Goal: Communication & Community: Share content

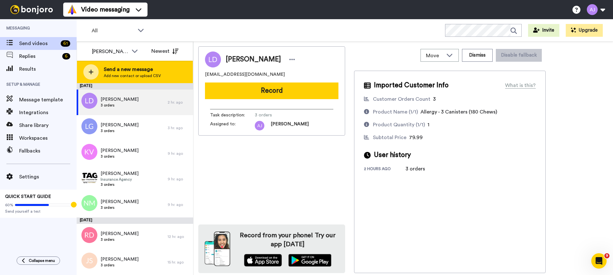
click at [156, 70] on span "Send a new message" at bounding box center [132, 69] width 57 height 8
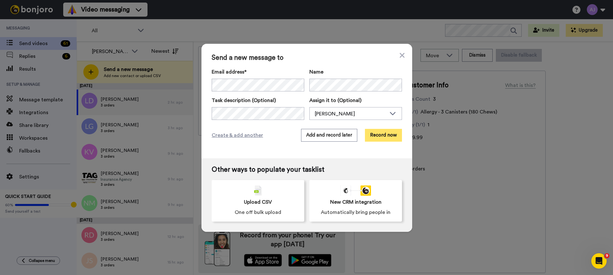
click at [383, 136] on button "Record now" at bounding box center [383, 135] width 37 height 13
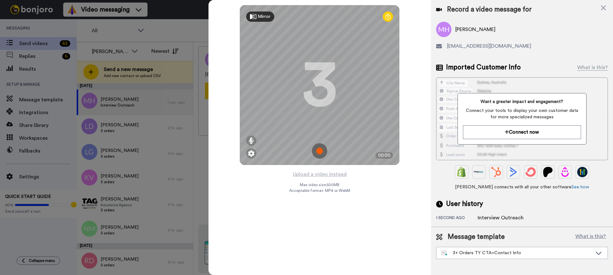
click at [322, 151] on img at bounding box center [319, 150] width 15 height 15
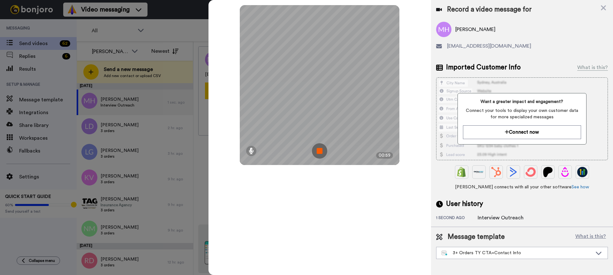
click at [322, 151] on img at bounding box center [319, 150] width 15 height 15
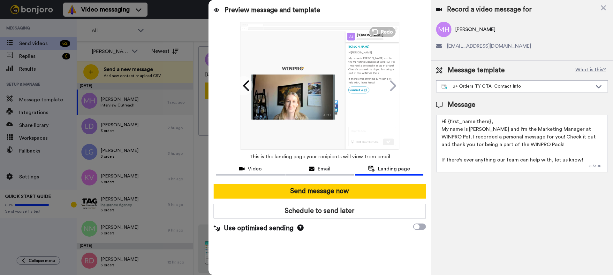
click at [257, 116] on img at bounding box center [292, 115] width 83 height 7
click at [243, 86] on icon at bounding box center [247, 86] width 10 height 12
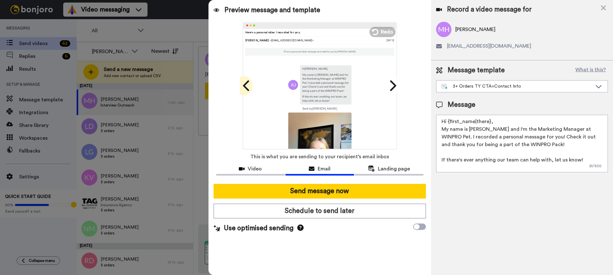
click at [243, 86] on icon at bounding box center [247, 86] width 10 height 12
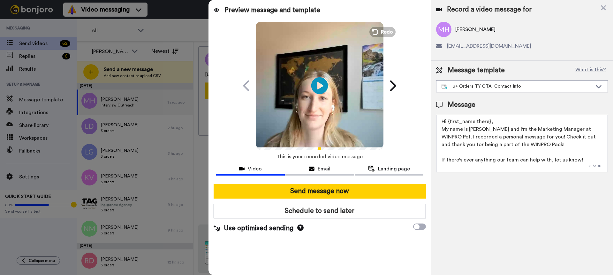
click at [324, 87] on icon at bounding box center [319, 85] width 17 height 17
click at [495, 121] on textarea "Hi {first_name|there}, My name is Anna and I'm the Marketing Manager at WINPRO …" at bounding box center [522, 143] width 172 height 57
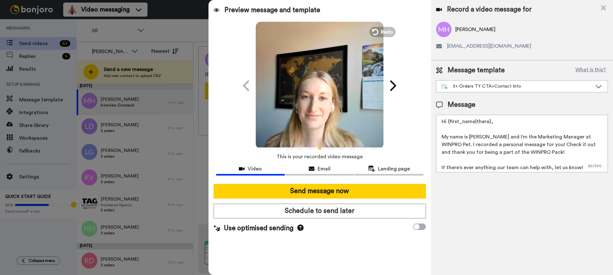
drag, startPoint x: 489, startPoint y: 121, endPoint x: 449, endPoint y: 123, distance: 40.6
click at [448, 123] on textarea "Hi {first_name|there}, My name is Anna and I'm the Marketing Manager at WINPRO …" at bounding box center [522, 143] width 172 height 57
click at [484, 85] on div "3+ Orders TY CTA=Contact Info" at bounding box center [517, 86] width 151 height 6
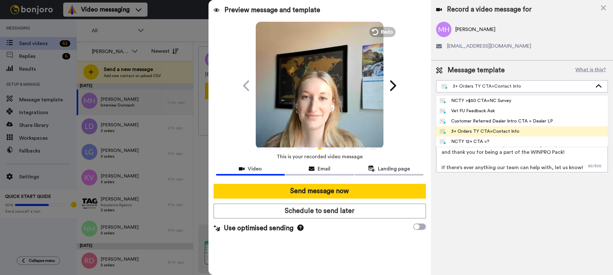
click at [518, 75] on div "Message template What is this? 3+ Orders TY CTA=Contact Info NCTY >$50 CTA=NC S…" at bounding box center [522, 78] width 172 height 27
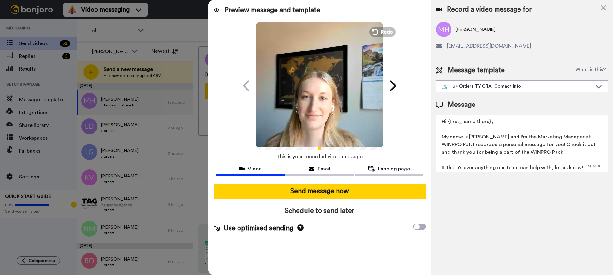
drag, startPoint x: 493, startPoint y: 122, endPoint x: 448, endPoint y: 125, distance: 45.4
click at [448, 125] on textarea "Hi {first_name|there}, My name is Anna and I'm the Marketing Manager at WINPRO …" at bounding box center [522, 143] width 172 height 57
click at [530, 156] on textarea "Hi Mary! My name is Anna and I'm the Marketing Manager at WINPRO Pet. I recorde…" at bounding box center [522, 143] width 172 height 57
drag, startPoint x: 526, startPoint y: 145, endPoint x: 531, endPoint y: 144, distance: 5.0
click at [526, 145] on textarea "Hi Mary! My name is Anna and I'm the Marketing Manager at WINPRO Pet. I recorde…" at bounding box center [522, 143] width 172 height 57
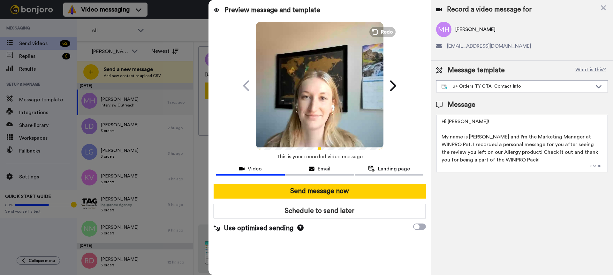
scroll to position [10, 0]
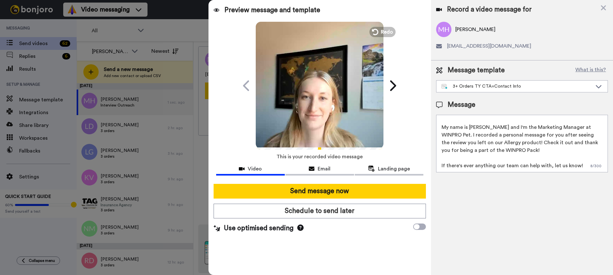
drag, startPoint x: 524, startPoint y: 144, endPoint x: 525, endPoint y: 153, distance: 9.6
click at [525, 153] on textarea "Hi Mary! My name is Anna and I'm the Marketing Manager at WINPRO Pet. I recorde…" at bounding box center [522, 143] width 172 height 57
drag, startPoint x: 579, startPoint y: 166, endPoint x: 441, endPoint y: 167, distance: 137.7
click at [441, 167] on textarea "Hi Mary! My name is Anna and I'm the Marketing Manager at WINPRO Pet. I recorde…" at bounding box center [522, 143] width 172 height 57
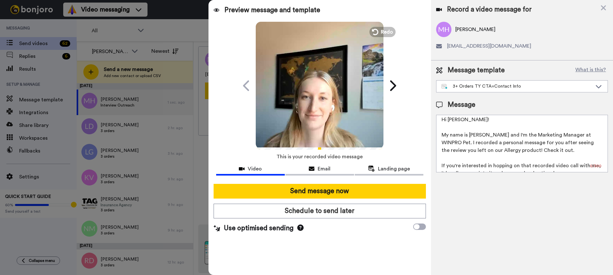
scroll to position [1, 0]
drag, startPoint x: 523, startPoint y: 153, endPoint x: 519, endPoint y: 151, distance: 3.9
click at [495, 154] on textarea "Hi Mary! My name is Anna and I'm the Marketing Manager at WINPRO Pet. I recorde…" at bounding box center [522, 143] width 172 height 57
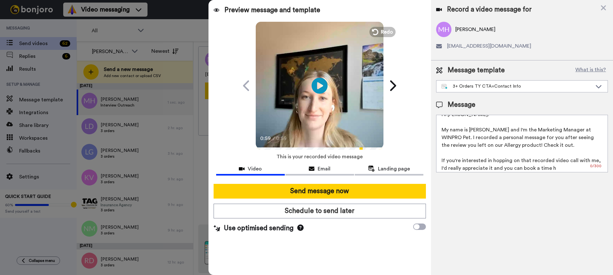
scroll to position [10, 0]
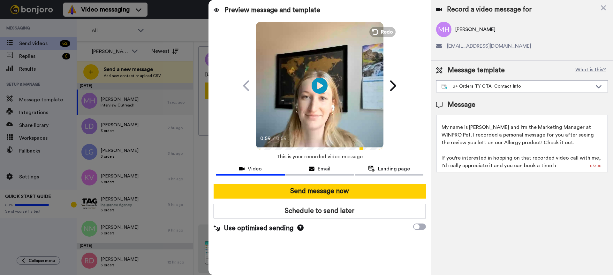
drag, startPoint x: 519, startPoint y: 167, endPoint x: 611, endPoint y: 154, distance: 92.3
click at [595, 157] on textarea "Hi Mary! My name is Anna and I'm the Marketing Manager at WINPRO Pet. I recorde…" at bounding box center [522, 143] width 172 height 57
paste textarea "https://calendar.app.goo"
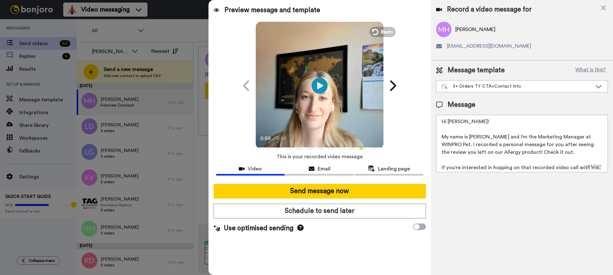
click at [534, 138] on textarea "Hi Mary! My name is Anna and I'm the Marketing Manager at WINPRO Pet. I recorde…" at bounding box center [522, 143] width 172 height 57
drag, startPoint x: 527, startPoint y: 152, endPoint x: 494, endPoint y: 153, distance: 32.6
click at [494, 153] on textarea "Hi Mary! My name is Anna and I'm the Marketing Manager at WINPRO Pet. I recorde…" at bounding box center [522, 143] width 172 height 57
click at [472, 147] on textarea "Hi Mary! My name is Anna and I'm the Marketing Manager at WINPRO Pet. I recorde…" at bounding box center [522, 143] width 172 height 57
drag, startPoint x: 467, startPoint y: 146, endPoint x: 507, endPoint y: 144, distance: 39.9
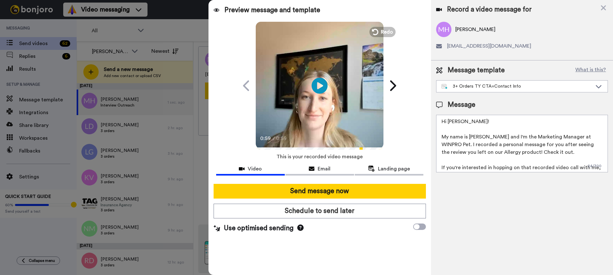
click at [507, 144] on textarea "Hi Mary! My name is Anna and I'm the Marketing Manager at WINPRO Pet. I recorde…" at bounding box center [522, 143] width 172 height 57
click at [515, 150] on textarea "Hi Mary! My name is Anna and I'm the Marketing Manager at WINPRO Pet. I recorde…" at bounding box center [522, 143] width 172 height 57
drag, startPoint x: 523, startPoint y: 153, endPoint x: 496, endPoint y: 152, distance: 26.8
click at [496, 152] on textarea "Hi Mary! My name is Anna and I'm the Marketing Manager at WINPRO Pet. I recorde…" at bounding box center [522, 143] width 172 height 57
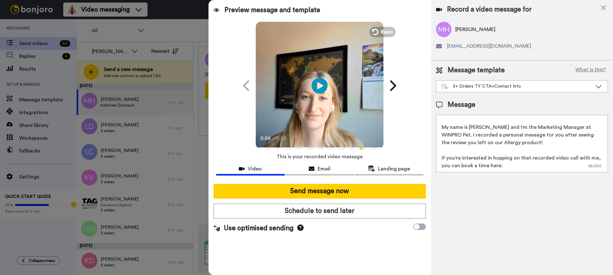
drag, startPoint x: 486, startPoint y: 160, endPoint x: 592, endPoint y: 155, distance: 106.1
click at [592, 155] on textarea "Hi Mary! My name is Anna and I'm the Marketing Manager at WINPRO Pet. I recorde…" at bounding box center [522, 143] width 172 height 57
paste textarea "[URL][DOMAIN_NAME]"
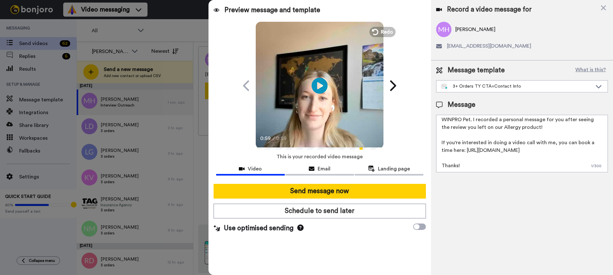
scroll to position [0, 0]
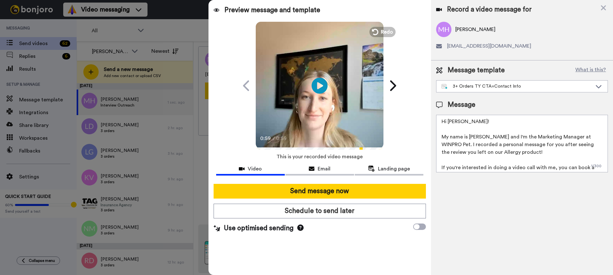
drag, startPoint x: 461, startPoint y: 164, endPoint x: 417, endPoint y: 99, distance: 78.0
click at [417, 99] on div "Preview message and template Play/Pause 0:59 / 0:59 Here's a personal video I r…" at bounding box center [411, 137] width 405 height 275
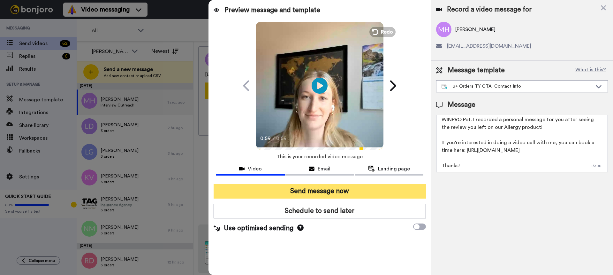
type textarea "Hi Mary! My name is Anna and I'm the Marketing Manager at WINPRO Pet. I recorde…"
click at [366, 189] on button "Send message now" at bounding box center [320, 191] width 212 height 15
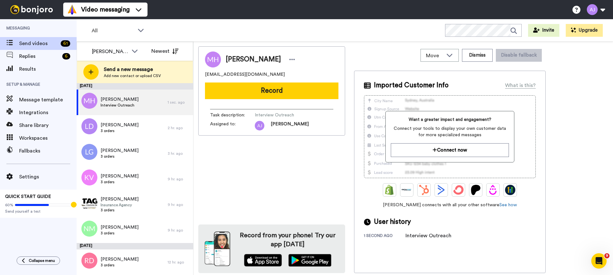
scroll to position [0, 0]
click at [35, 101] on span "Message template" at bounding box center [47, 100] width 57 height 8
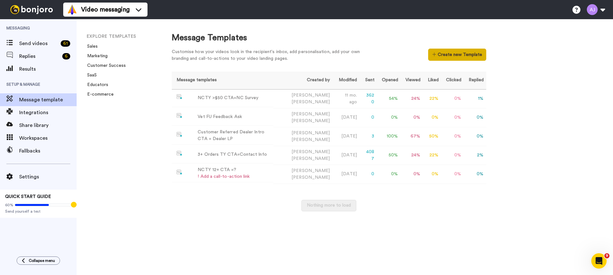
click at [459, 52] on button "Create new Template" at bounding box center [457, 55] width 58 height 12
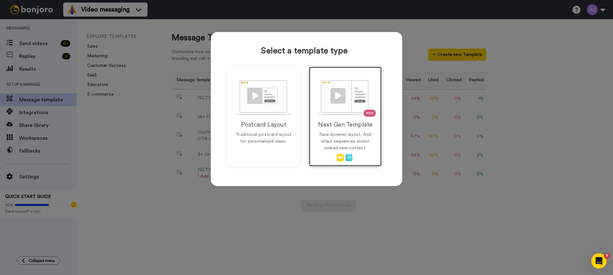
click at [367, 91] on img at bounding box center [345, 97] width 56 height 35
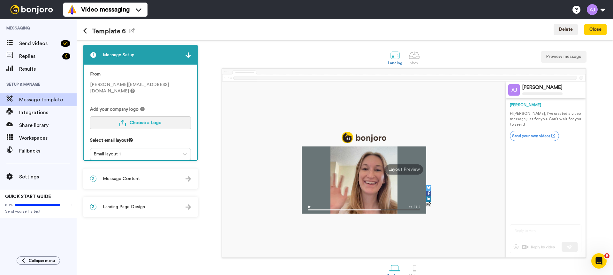
click at [138, 116] on button "Choose a Logo" at bounding box center [140, 122] width 101 height 13
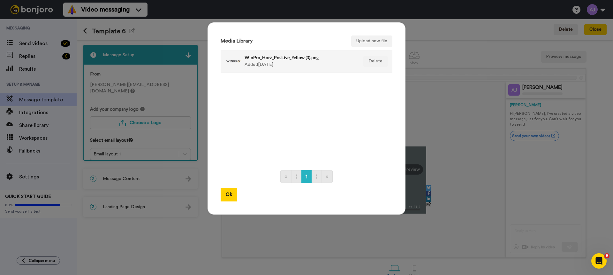
click at [315, 64] on div "WinPro_Horz_Positive_Yellow (3).png Added 1 yr. ago" at bounding box center [300, 61] width 110 height 16
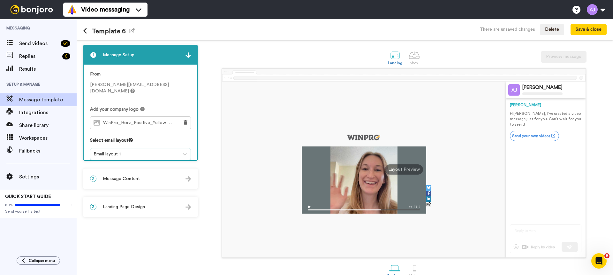
scroll to position [12, 0]
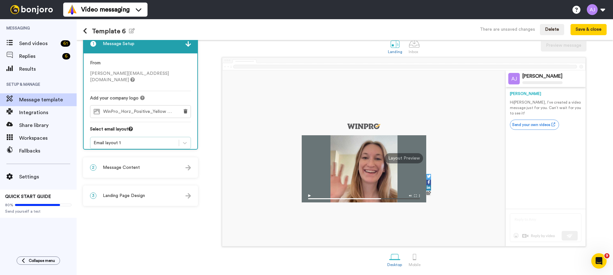
click at [142, 140] on div "Email layout 1" at bounding box center [135, 143] width 82 height 6
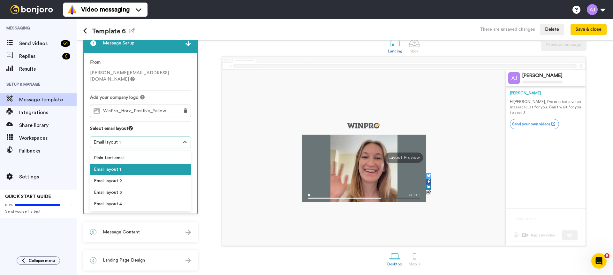
click at [141, 139] on div "Email layout 1" at bounding box center [135, 142] width 82 height 6
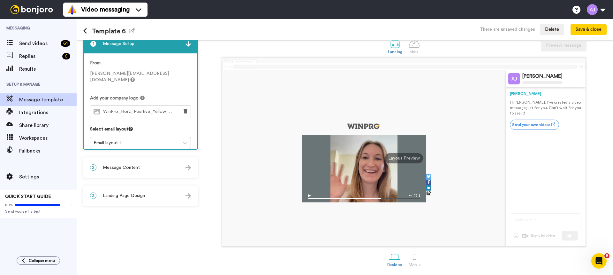
click at [135, 170] on div "2 Message Content" at bounding box center [141, 167] width 114 height 19
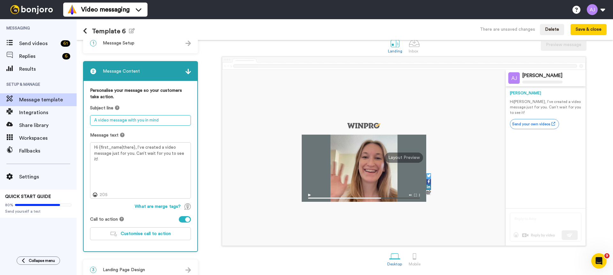
click at [142, 121] on textarea "A video message with you in mind" at bounding box center [140, 120] width 101 height 11
type textarea "A Personal Message From The WINPRO Team"
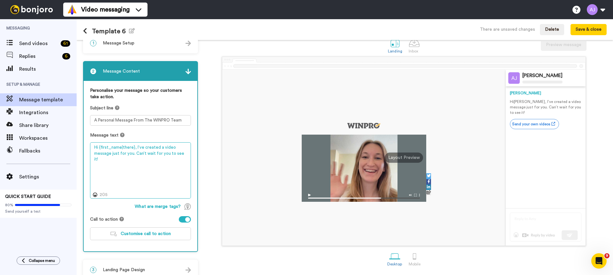
click at [142, 147] on textarea "Hi {first_name|there}, I’ve created a video message just for you. Can’t wait fo…" at bounding box center [140, 170] width 101 height 56
drag, startPoint x: 136, startPoint y: 149, endPoint x: 186, endPoint y: 162, distance: 51.6
click at [186, 162] on textarea "Hi {first_name|there}, I’ve created a video message just for you. Can’t wait fo…" at bounding box center [140, 170] width 101 height 56
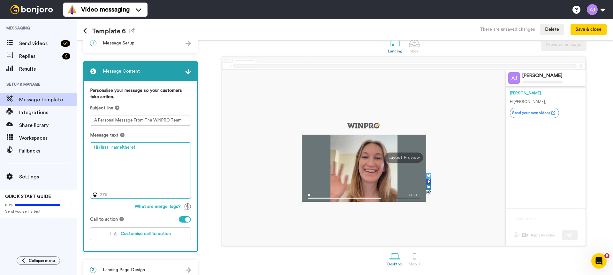
paste textarea "Hi Mary! My name is Anna and I'm the Marketing Manager at WINPRO Pet. I recorde…"
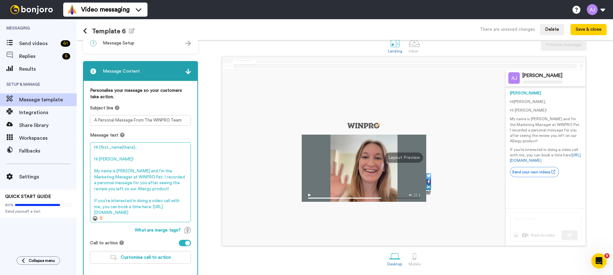
drag, startPoint x: 109, startPoint y: 161, endPoint x: 99, endPoint y: 158, distance: 11.1
click at [99, 158] on textarea "Hi {first_name|there}, Hi Mary! My name is Anna and I'm the Marketing Manager a…" at bounding box center [140, 182] width 101 height 80
click at [125, 168] on textarea "Hi {first_name|there}, Hi Mary! My name is Anna and I'm the Marketing Manager a…" at bounding box center [140, 182] width 101 height 80
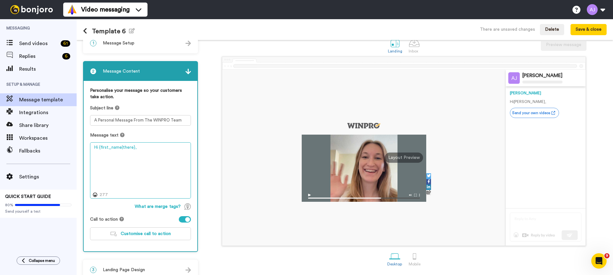
paste textarea "Hi Mary! My name is Anna and I'm the Marketing Manager at WINPRO Pet. I recorde…"
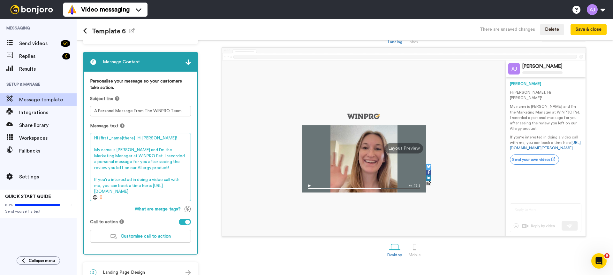
scroll to position [34, 0]
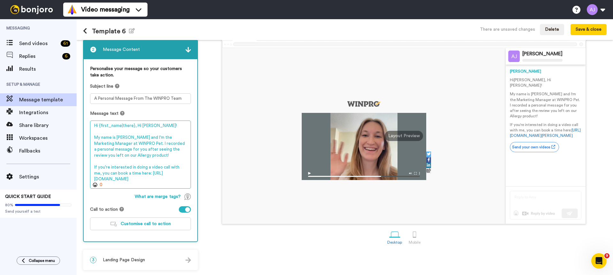
click at [141, 152] on textarea "Hi {first_name|there}, Hi Mary! My name is Anna and I'm the Marketing Manager a…" at bounding box center [140, 154] width 101 height 68
drag, startPoint x: 163, startPoint y: 179, endPoint x: 137, endPoint y: 130, distance: 55.0
click at [137, 130] on textarea "Hi {first_name|there}, Hi Mary! My name is Anna and I'm the Marketing Manager a…" at bounding box center [140, 154] width 101 height 68
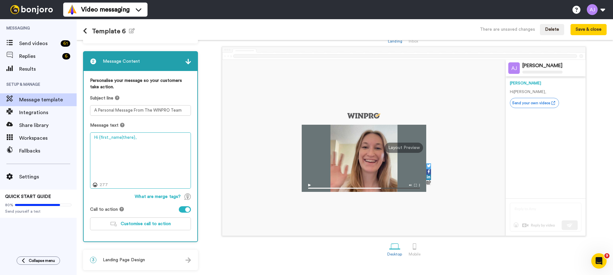
scroll to position [22, 0]
click at [138, 221] on span "Customise call to action" at bounding box center [146, 223] width 50 height 4
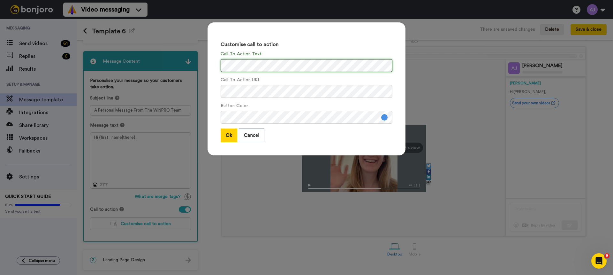
click at [202, 57] on div "Customise call to action Call To Action Text Call To Action URL Button Color Ok…" at bounding box center [306, 92] width 211 height 152
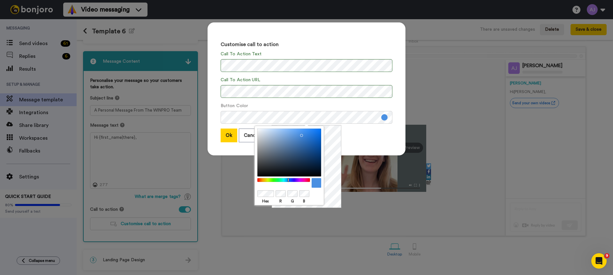
click at [357, 137] on div "Ok Cancel" at bounding box center [307, 135] width 172 height 14
click at [274, 188] on div "Hex R G B" at bounding box center [290, 166] width 70 height 80
click at [289, 188] on div "Hex R G B" at bounding box center [290, 166] width 70 height 80
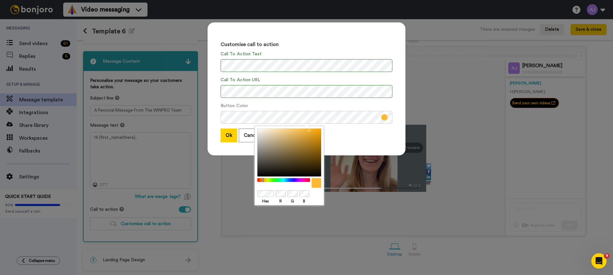
click at [233, 142] on div "Customise call to action Call To Action Text Call To Action URL Button Color Ok…" at bounding box center [307, 88] width 198 height 133
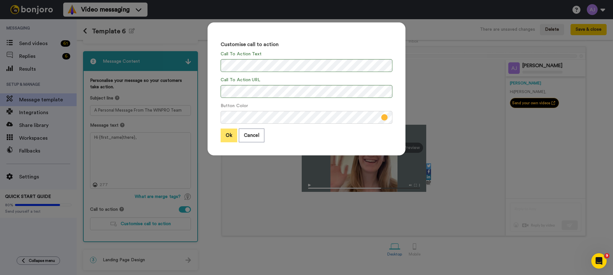
click at [230, 137] on button "Ok" at bounding box center [229, 135] width 17 height 14
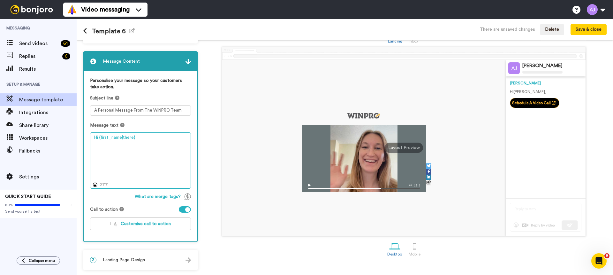
click at [132, 161] on textarea "Hi {first_name|there}," at bounding box center [140, 160] width 101 height 56
click at [149, 223] on span "Customise call to action" at bounding box center [146, 223] width 50 height 4
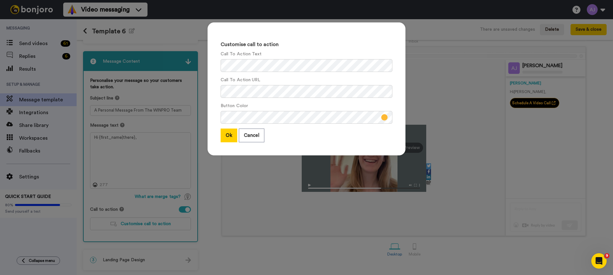
click at [342, 145] on div "Customise call to action Call To Action Text Call To Action URL Button Color Ok…" at bounding box center [307, 88] width 198 height 133
click at [234, 138] on button "Ok" at bounding box center [229, 135] width 17 height 14
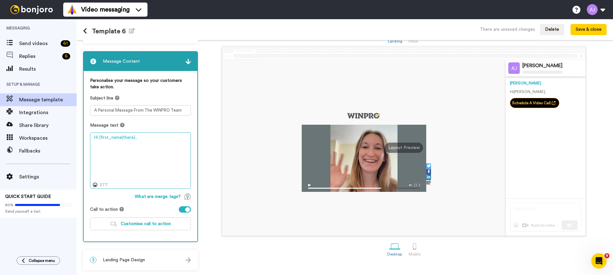
click at [135, 140] on textarea "Hi {first_name|there}," at bounding box center [140, 160] width 101 height 56
click at [146, 154] on textarea "Hi {first_name|there}," at bounding box center [140, 160] width 101 height 56
paste textarea "My name is Anna and I'm the Marketing Manager at WINPRO Pet. I recorded a perso…"
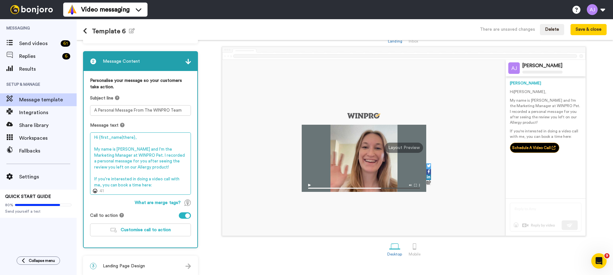
scroll to position [28, 0]
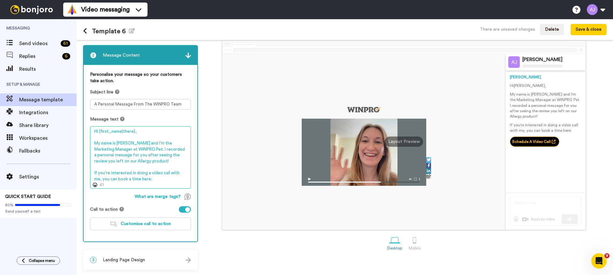
drag, startPoint x: 133, startPoint y: 161, endPoint x: 102, endPoint y: 163, distance: 31.4
click at [96, 162] on textarea "Hi {first_name|there}, My name is Anna and I'm the Marketing Manager at WINPRO …" at bounding box center [140, 157] width 101 height 62
click at [121, 163] on textarea "Hi {first_name|there}, My name is Anna and I'm the Marketing Manager at WINPRO …" at bounding box center [140, 157] width 101 height 62
drag, startPoint x: 129, startPoint y: 162, endPoint x: 91, endPoint y: 163, distance: 38.7
click at [91, 163] on textarea "Hi {first_name|there}, My name is Anna and I'm the Marketing Manager at WINPRO …" at bounding box center [140, 157] width 101 height 62
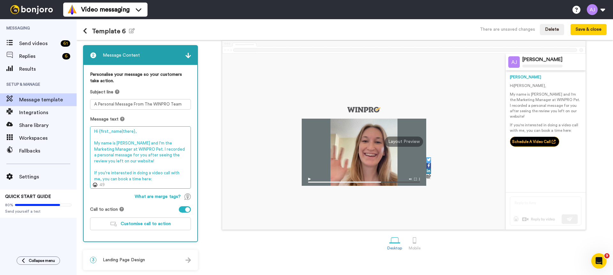
click at [151, 176] on textarea "Hi {first_name|there}, My name is Anna and I'm the Marketing Manager at WINPRO …" at bounding box center [140, 157] width 101 height 62
click at [118, 163] on textarea "Hi {first_name|there}, My name is Anna and I'm the Marketing Manager at WINPRO …" at bounding box center [140, 157] width 101 height 62
drag, startPoint x: 138, startPoint y: 174, endPoint x: 160, endPoint y: 171, distance: 21.6
click at [160, 171] on textarea "Hi {first_name|there}, My name is Anna and I'm the Marketing Manager at WINPRO …" at bounding box center [140, 157] width 101 height 62
click at [146, 178] on textarea "Hi {first_name|there}, My name is Anna and I'm the Marketing Manager at WINPRO …" at bounding box center [140, 157] width 101 height 62
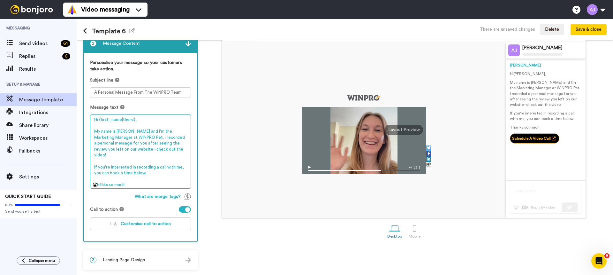
scroll to position [0, 0]
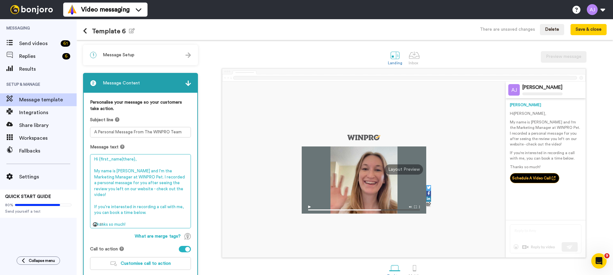
type textarea "Hi {first_name|there}, My name is Anna and I'm the Marketing Manager at WINPRO …"
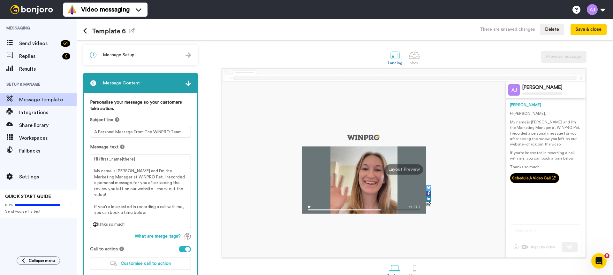
click at [154, 83] on div "2 Message Content" at bounding box center [141, 82] width 114 height 19
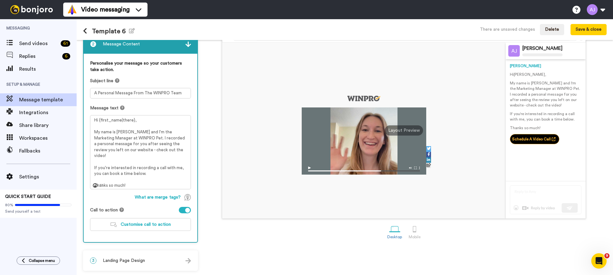
scroll to position [40, 0]
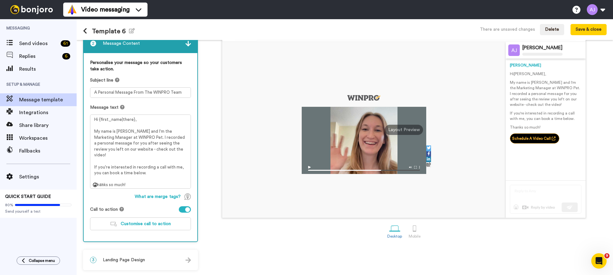
click at [141, 256] on div "3 Landing Page Design" at bounding box center [141, 259] width 114 height 19
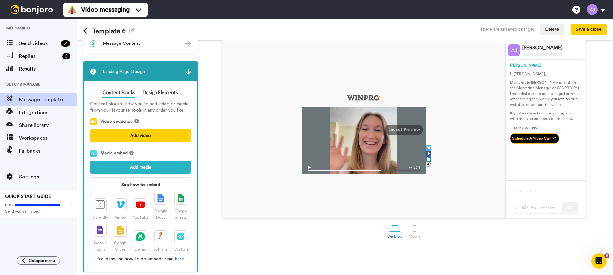
scroll to position [42, 0]
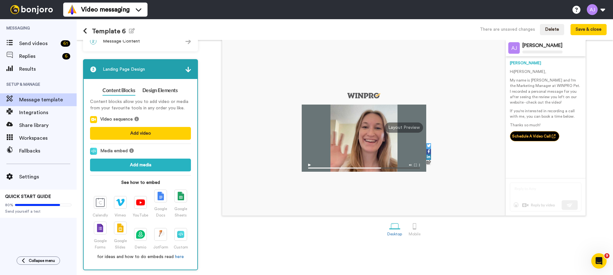
click at [186, 68] on img at bounding box center [188, 69] width 5 height 5
click at [173, 72] on div "3 Landing Page Design" at bounding box center [141, 69] width 114 height 19
click at [190, 71] on img at bounding box center [188, 69] width 5 height 5
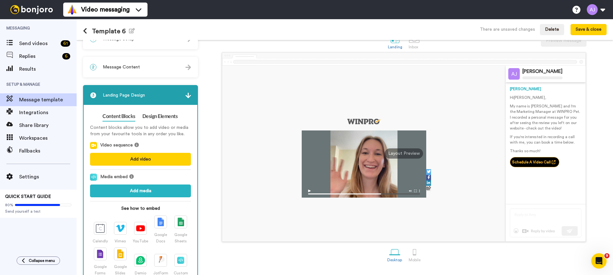
scroll to position [0, 0]
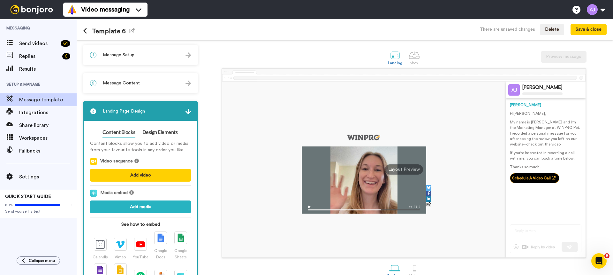
click at [160, 84] on div "2 Message Content" at bounding box center [141, 82] width 114 height 19
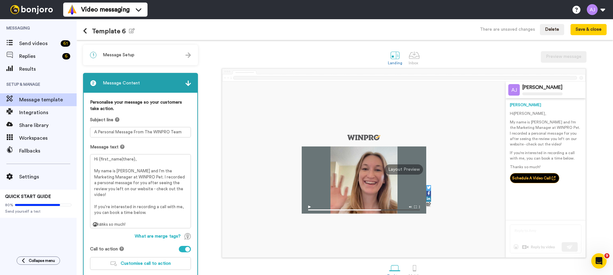
scroll to position [40, 0]
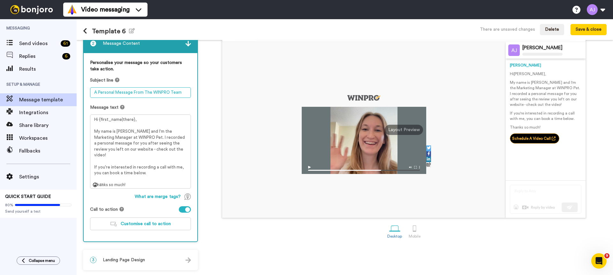
drag, startPoint x: 98, startPoint y: 91, endPoint x: 85, endPoint y: 87, distance: 14.0
click at [85, 87] on div "Personalise your message so your customers take action. Subject line A Personal…" at bounding box center [141, 147] width 114 height 188
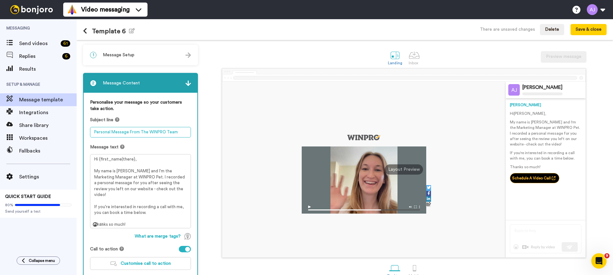
scroll to position [0, 0]
type textarea "Personal Message From The WINPRO Team"
click at [191, 77] on div "2 Message Content" at bounding box center [141, 82] width 114 height 19
click at [187, 80] on img at bounding box center [188, 82] width 5 height 5
click at [172, 61] on div "1 Message Setup" at bounding box center [141, 54] width 114 height 19
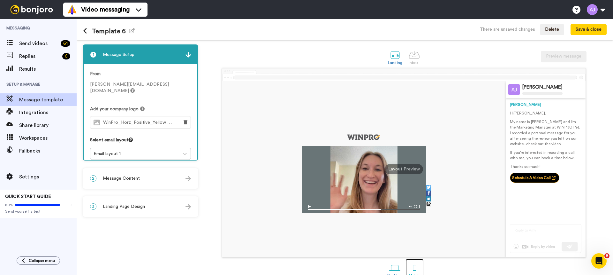
click at [417, 266] on div at bounding box center [414, 267] width 11 height 11
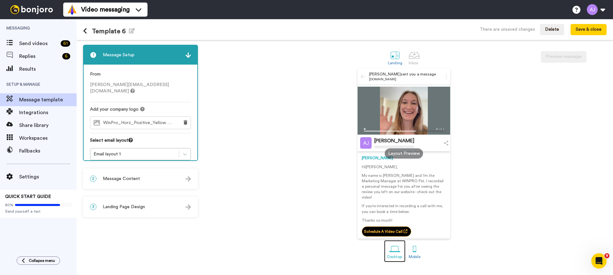
click at [398, 248] on div at bounding box center [394, 248] width 11 height 11
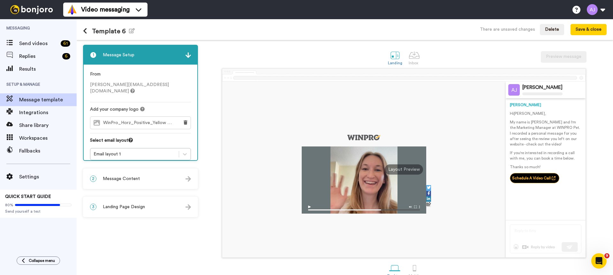
click at [135, 177] on span "Message Content" at bounding box center [121, 178] width 37 height 6
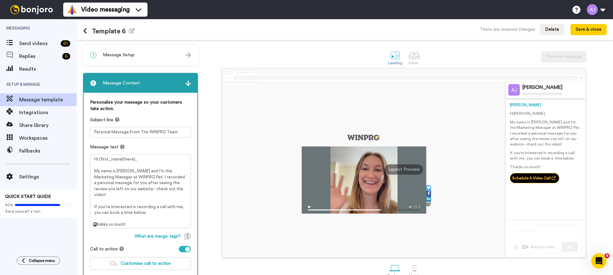
scroll to position [40, 0]
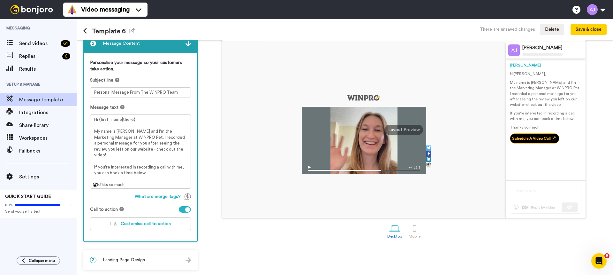
click at [145, 254] on div "3 Landing Page Design" at bounding box center [141, 259] width 114 height 19
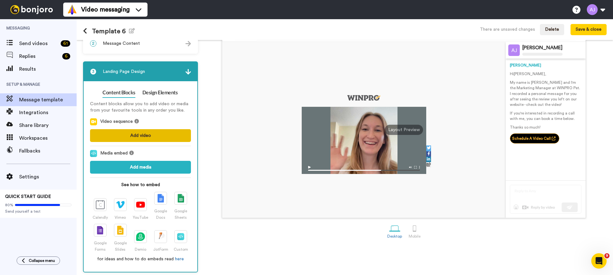
click at [145, 136] on button "Add video" at bounding box center [140, 135] width 101 height 13
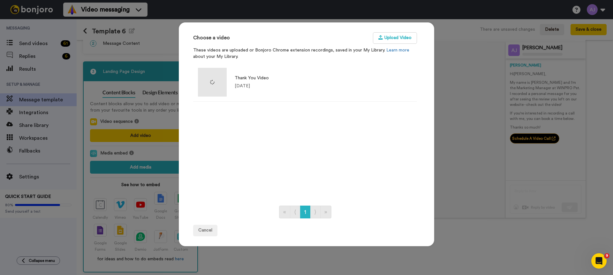
click at [422, 103] on div "Choose a video Upload Video These videos are uploaded or Bonjoro Chrome extensi…" at bounding box center [307, 134] width 256 height 224
drag, startPoint x: 446, startPoint y: 57, endPoint x: 431, endPoint y: 61, distance: 16.4
click at [446, 57] on div "Choose a video Upload Video These videos are uploaded or Bonjoro Chrome extensi…" at bounding box center [306, 137] width 613 height 275
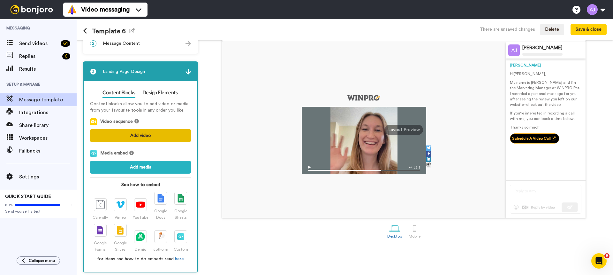
scroll to position [42, 0]
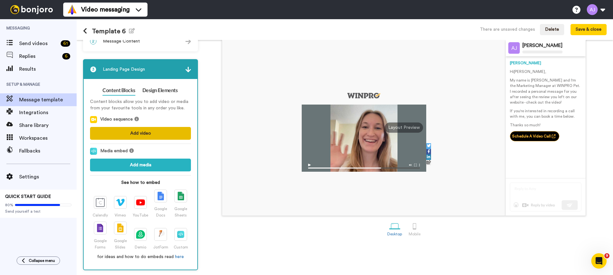
click at [165, 133] on button "Add video" at bounding box center [140, 133] width 101 height 13
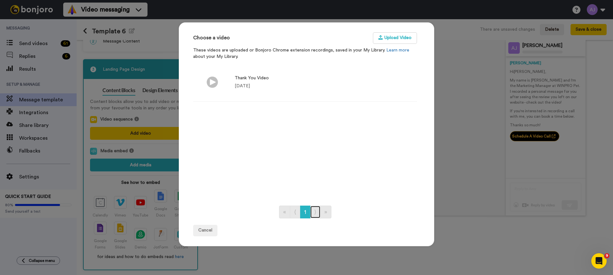
drag, startPoint x: 311, startPoint y: 211, endPoint x: 317, endPoint y: 208, distance: 6.0
click at [311, 210] on link "⟩" at bounding box center [315, 211] width 11 height 13
drag, startPoint x: 203, startPoint y: 230, endPoint x: 216, endPoint y: 216, distance: 18.8
click at [203, 230] on button "Cancel" at bounding box center [205, 230] width 24 height 11
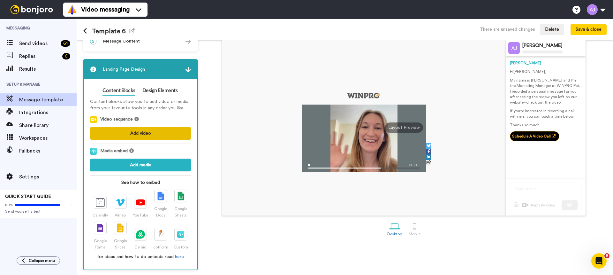
scroll to position [0, 0]
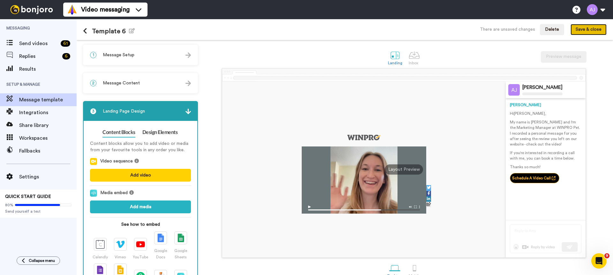
click at [577, 32] on button "Save & close" at bounding box center [589, 29] width 36 height 11
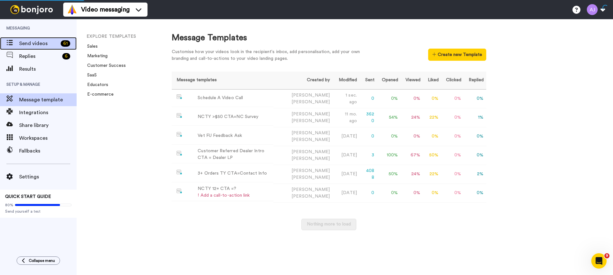
click at [48, 45] on span "Send videos" at bounding box center [38, 44] width 39 height 8
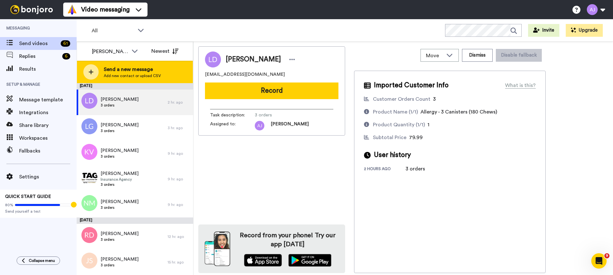
click at [153, 78] on div "Send a new message Add new contact or upload CSV" at bounding box center [135, 72] width 116 height 22
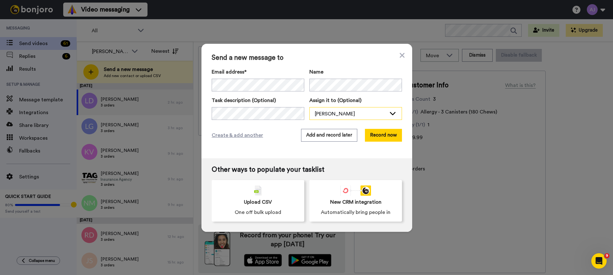
click at [340, 115] on div "[PERSON_NAME]" at bounding box center [351, 114] width 72 height 8
click at [384, 135] on button "Record now" at bounding box center [383, 135] width 37 height 13
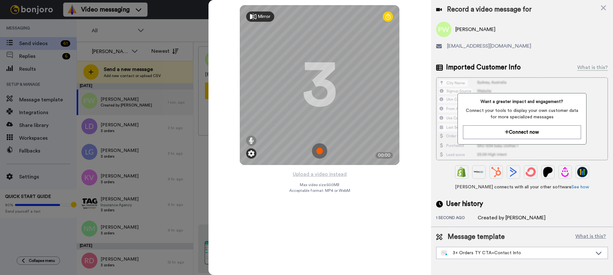
click at [253, 154] on img at bounding box center [251, 153] width 6 height 6
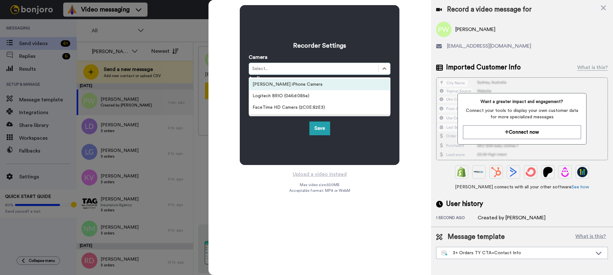
click at [279, 73] on div "Select..." at bounding box center [320, 69] width 142 height 12
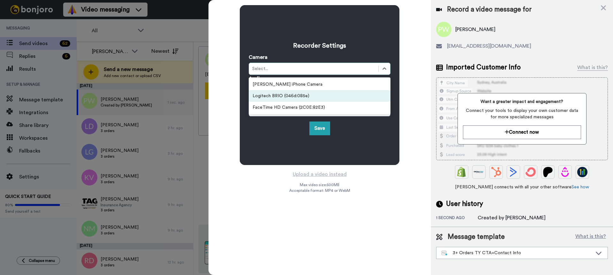
click at [279, 98] on div "Logitech BRIO (046d:085e)" at bounding box center [320, 95] width 142 height 11
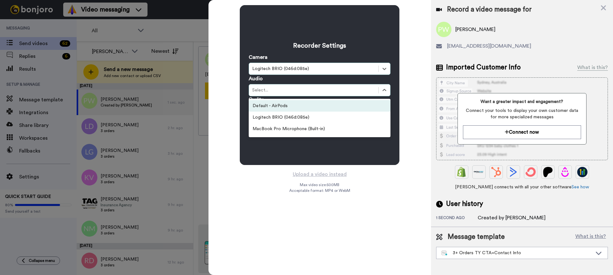
click at [279, 91] on div "Select..." at bounding box center [313, 90] width 123 height 6
click at [280, 108] on div "Default - AirPods" at bounding box center [320, 105] width 142 height 11
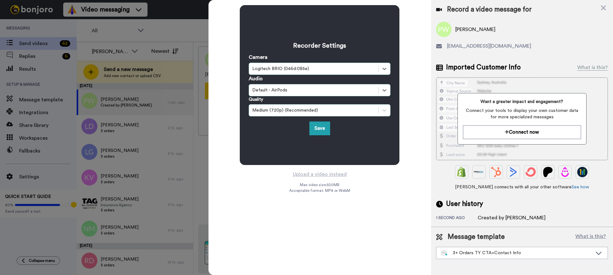
click at [320, 111] on div "Medium (720p) (Recommended)" at bounding box center [313, 110] width 123 height 6
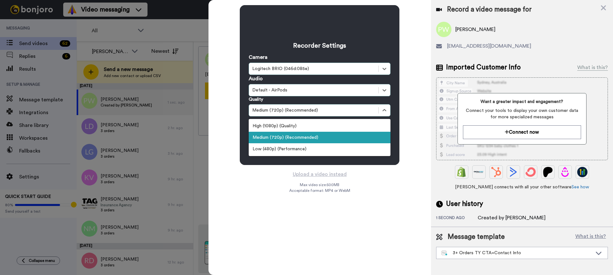
drag, startPoint x: 311, startPoint y: 135, endPoint x: 313, endPoint y: 133, distance: 3.6
click at [311, 135] on div "Medium (720p) (Recommended)" at bounding box center [320, 137] width 142 height 11
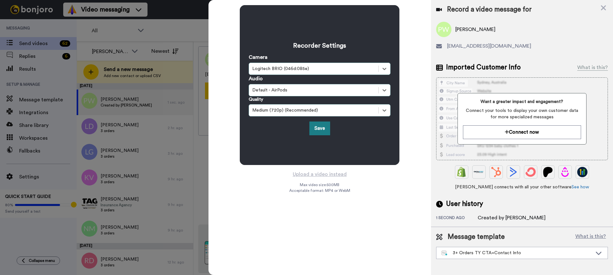
click at [314, 128] on button "Save" at bounding box center [319, 128] width 21 height 14
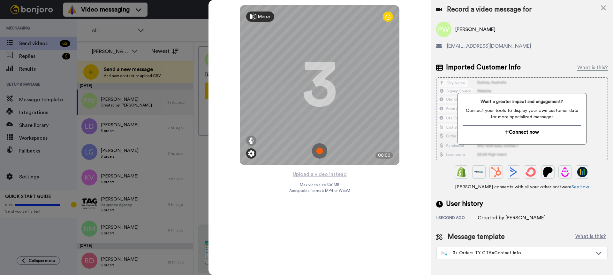
click at [252, 151] on img at bounding box center [251, 153] width 6 height 6
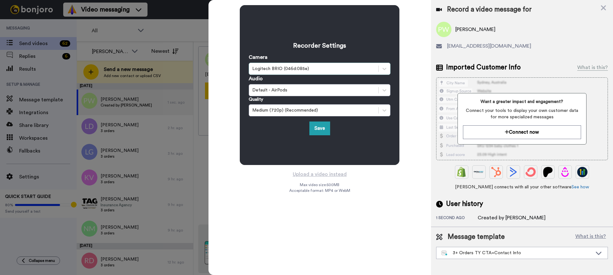
click at [292, 73] on div "Logitech BRIO (046d:085e)" at bounding box center [320, 69] width 142 height 12
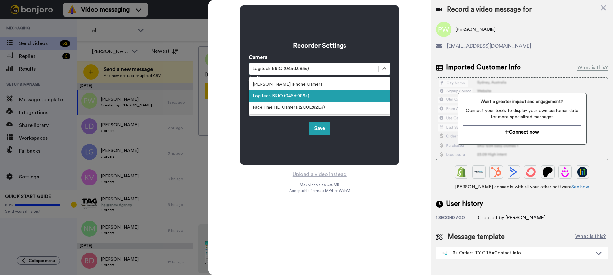
click at [290, 100] on div "Logitech BRIO (046d:085e)" at bounding box center [320, 95] width 142 height 11
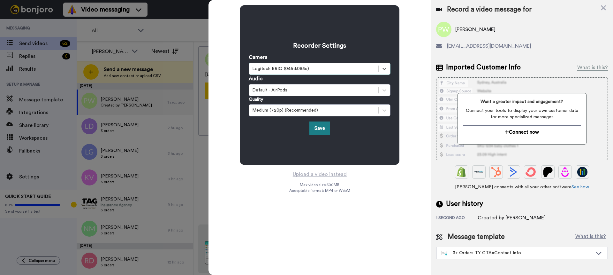
click at [313, 127] on button "Save" at bounding box center [319, 128] width 21 height 14
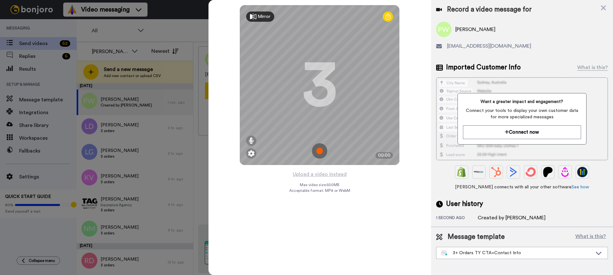
click at [252, 201] on div "Mirror Redo 3 00:00 Upload a video instead Max video size: 500 MB Acceptable fo…" at bounding box center [320, 137] width 223 height 275
click at [323, 150] on img at bounding box center [319, 150] width 15 height 15
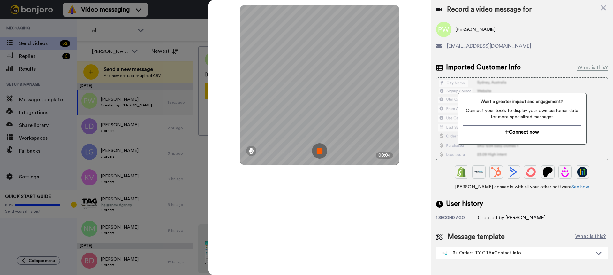
click at [319, 150] on img at bounding box center [319, 150] width 15 height 15
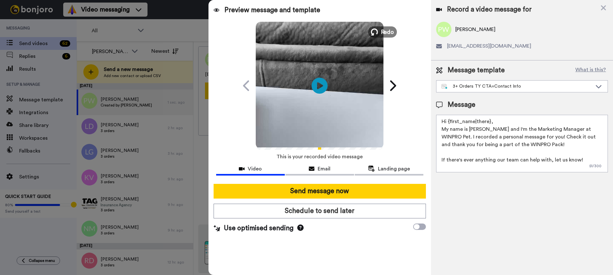
click at [385, 32] on span "Redo" at bounding box center [387, 31] width 13 height 8
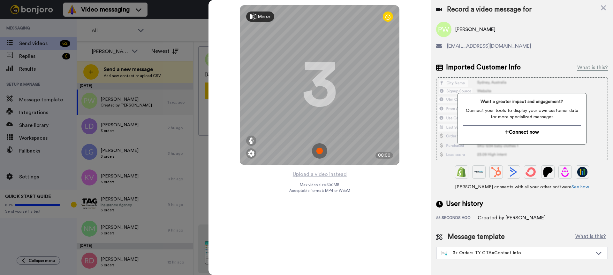
click at [321, 149] on img at bounding box center [319, 150] width 15 height 15
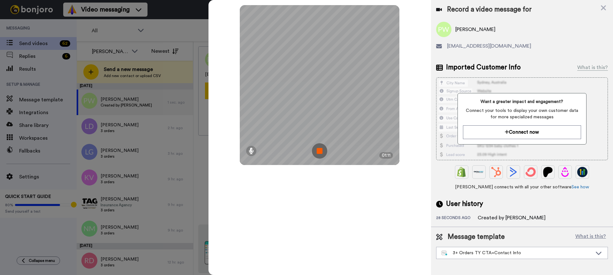
click at [322, 148] on img at bounding box center [319, 150] width 15 height 15
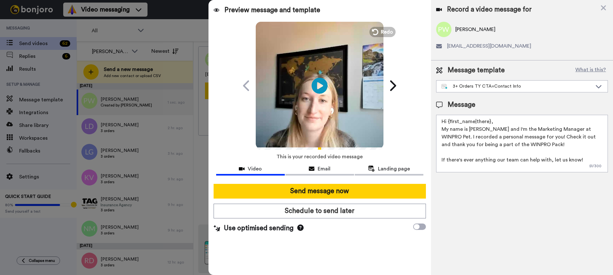
click at [505, 123] on textarea "Hi {first_name|there}, My name is Anna and I'm the Marketing Manager at WINPRO …" at bounding box center [522, 143] width 172 height 57
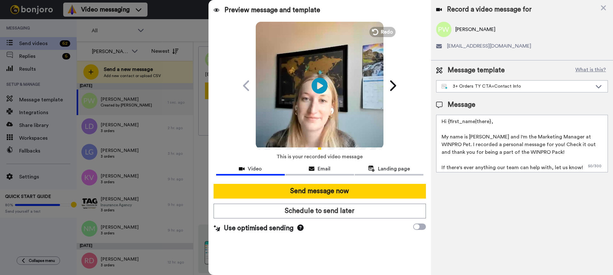
scroll to position [2, 0]
click at [491, 84] on div "3+ Orders TY CTA=Contact Info" at bounding box center [517, 86] width 151 height 6
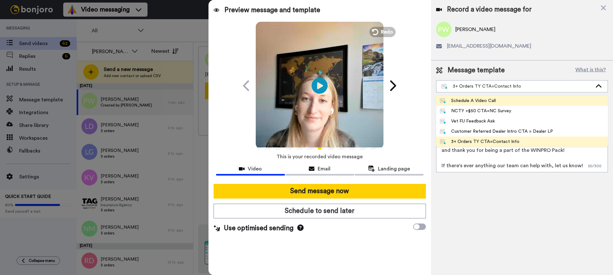
click at [487, 101] on div "Schedule A Video Call" at bounding box center [468, 100] width 56 height 6
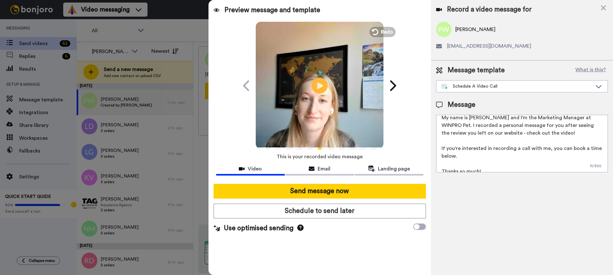
scroll to position [25, 0]
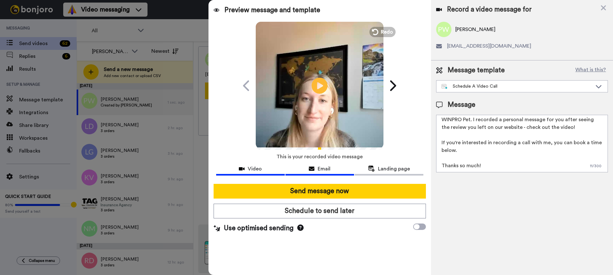
click at [334, 168] on div "Email" at bounding box center [320, 169] width 69 height 8
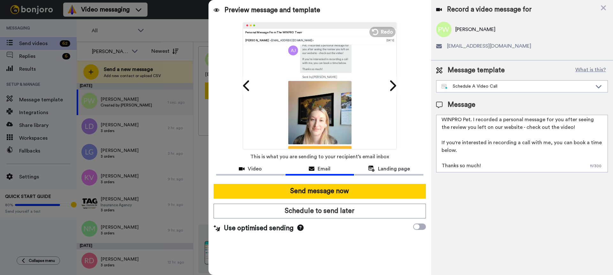
scroll to position [106, 0]
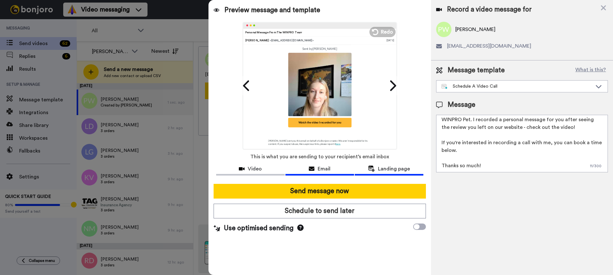
click at [380, 171] on span "Landing page" at bounding box center [394, 169] width 32 height 8
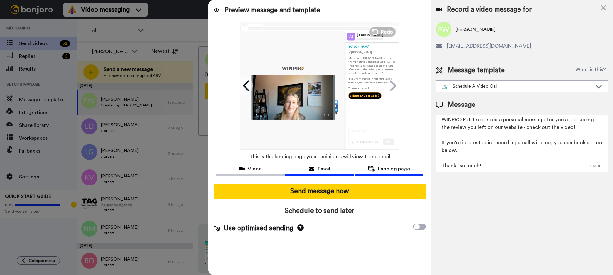
click at [348, 171] on div "Email" at bounding box center [320, 169] width 69 height 8
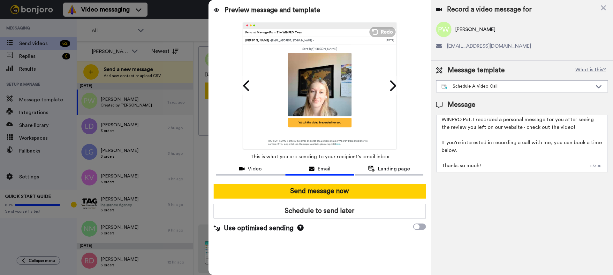
click at [483, 148] on textarea "Hi {first_name|there}, My name is [PERSON_NAME] and I'm the Marketing Manager a…" at bounding box center [522, 143] width 172 height 57
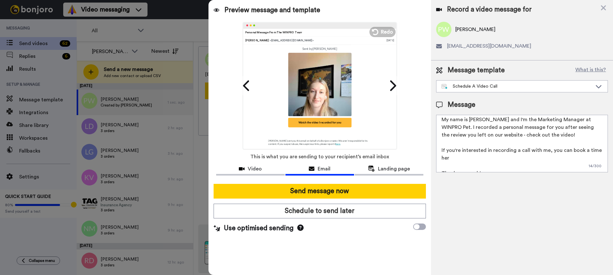
scroll to position [25, 0]
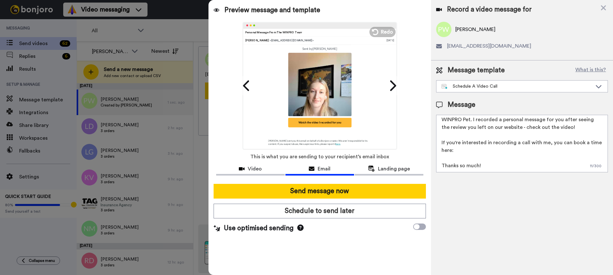
drag, startPoint x: 487, startPoint y: 167, endPoint x: 430, endPoint y: 164, distance: 57.2
click at [430, 164] on div "Preview message and template Play/Pause Personal Message From The WINPRO Team A…" at bounding box center [411, 137] width 405 height 275
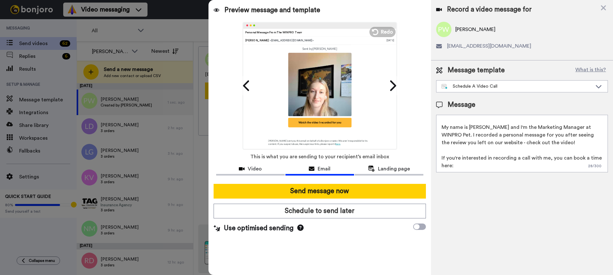
scroll to position [10, 0]
paste textarea "https://calendar.app.google/"
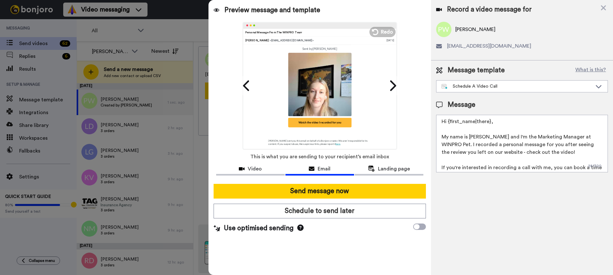
scroll to position [0, 0]
drag, startPoint x: 468, startPoint y: 146, endPoint x: 488, endPoint y: 143, distance: 20.6
click at [488, 143] on textarea "Hi {first_name|there}, My name is Anna and I'm the Marketing Manager at WINPRO …" at bounding box center [522, 143] width 172 height 57
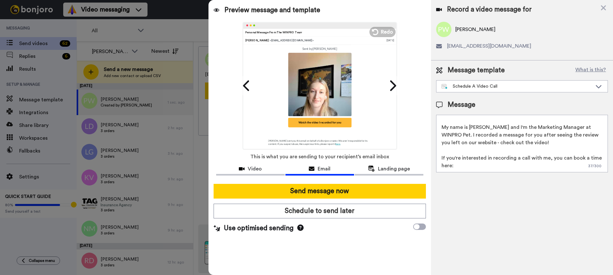
click at [476, 168] on textarea "Hi {first_name|there}, My name is Anna and I'm the Marketing Manager at WINPRO …" at bounding box center [522, 143] width 172 height 57
paste textarea "https://calendar.app.google/DerkAUBKs"
drag, startPoint x: 528, startPoint y: 157, endPoint x: 546, endPoint y: 156, distance: 18.0
click at [546, 156] on textarea "Hi {first_name|there}, My name is Anna and I'm the Marketing Manager at WINPRO …" at bounding box center [522, 143] width 172 height 57
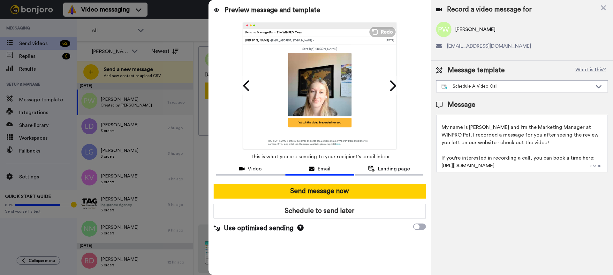
drag, startPoint x: 537, startPoint y: 166, endPoint x: 437, endPoint y: 169, distance: 99.7
click at [437, 169] on textarea "Hi {first_name|there}, My name is Anna and I'm the Marketing Manager at WINPRO …" at bounding box center [522, 143] width 172 height 57
paste textarea "Zwnx8dc6"
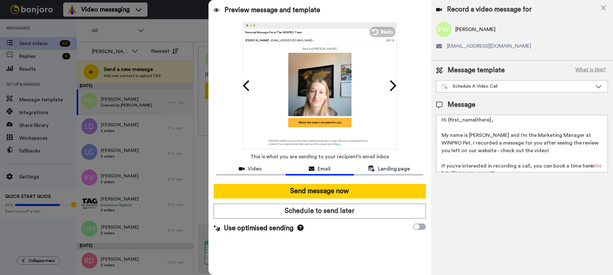
scroll to position [0, 0]
drag, startPoint x: 555, startPoint y: 165, endPoint x: 436, endPoint y: 135, distance: 122.8
click at [435, 135] on div "Message template What is this? Schedule A Video Call Schedule A Video Call NCTY…" at bounding box center [522, 118] width 182 height 117
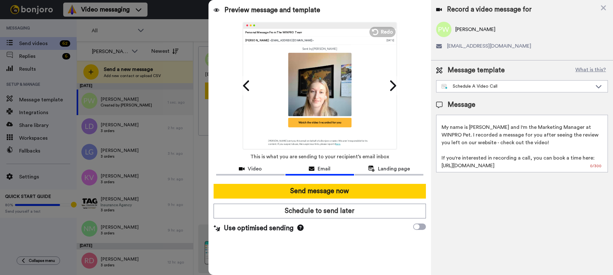
type textarea "Hi {first_name|there}, My name is Anna and I'm the Marketing Manager at WINPRO …"
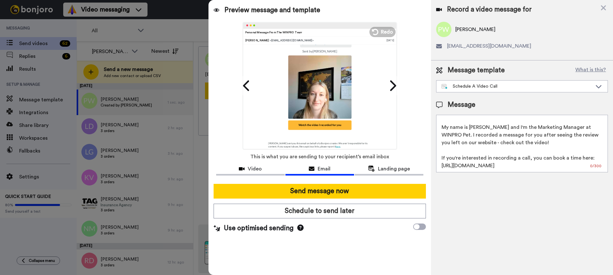
scroll to position [120, 0]
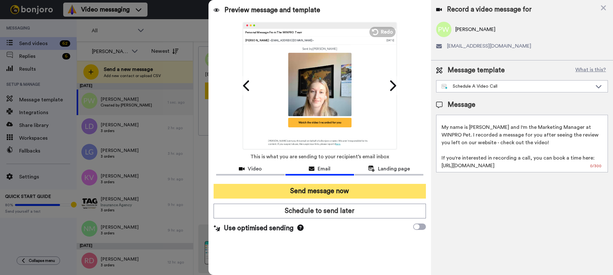
click at [344, 191] on button "Send message now" at bounding box center [320, 191] width 212 height 15
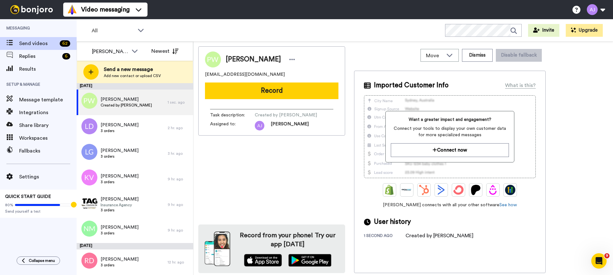
scroll to position [0, 0]
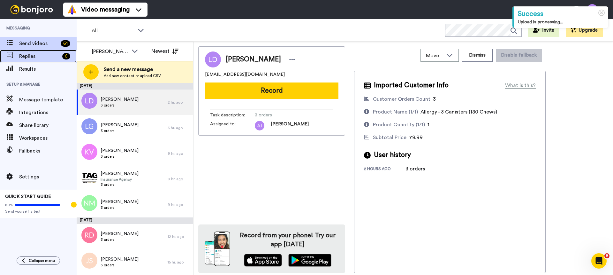
click at [43, 56] on span "Replies" at bounding box center [39, 56] width 41 height 8
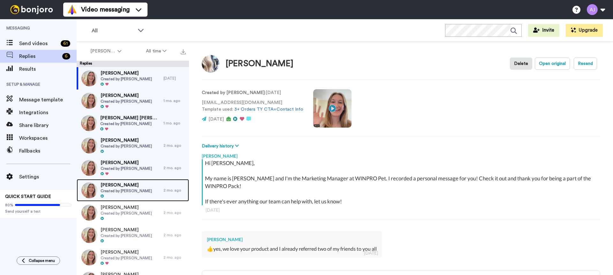
click at [134, 186] on span "[PERSON_NAME]" at bounding box center [126, 185] width 51 height 6
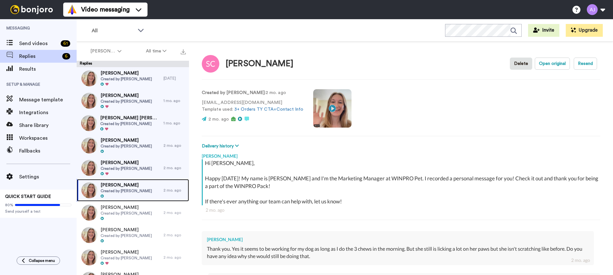
click at [113, 192] on span "Created by [PERSON_NAME]" at bounding box center [126, 190] width 51 height 5
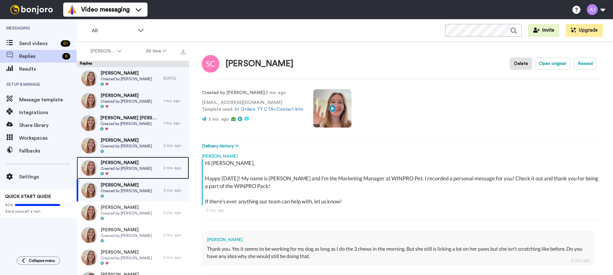
click at [128, 168] on span "Created by [PERSON_NAME]" at bounding box center [126, 168] width 51 height 5
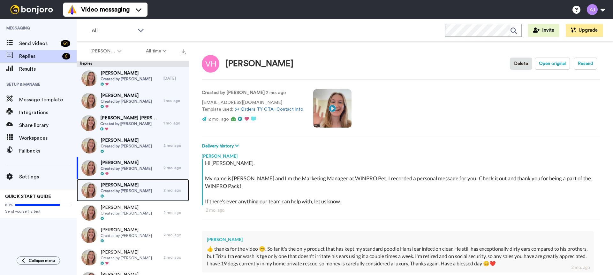
click at [133, 188] on span "Created by [PERSON_NAME]" at bounding box center [126, 190] width 51 height 5
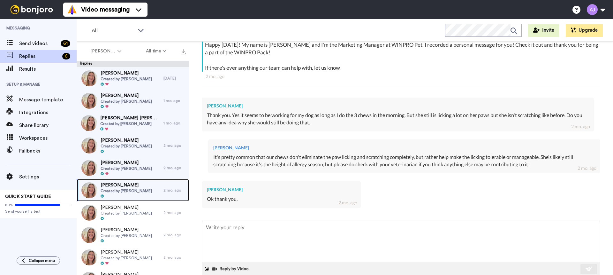
scroll to position [147, 0]
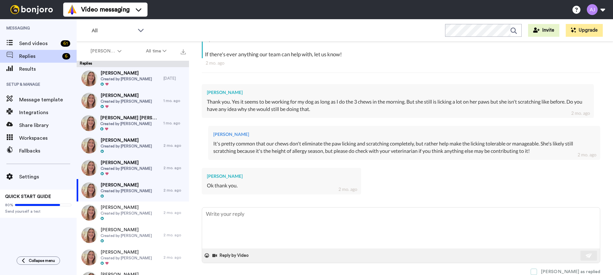
click at [537, 270] on span at bounding box center [534, 271] width 6 height 6
click at [126, 167] on span "Created by [PERSON_NAME]" at bounding box center [126, 168] width 51 height 5
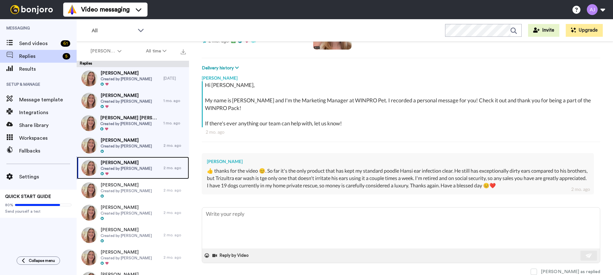
scroll to position [78, 0]
click at [131, 161] on span "[PERSON_NAME]" at bounding box center [126, 162] width 51 height 6
click at [138, 141] on span "[PERSON_NAME]" at bounding box center [126, 140] width 51 height 6
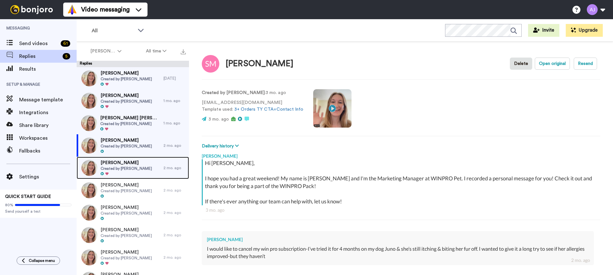
click at [137, 164] on span "[PERSON_NAME]" at bounding box center [126, 162] width 51 height 6
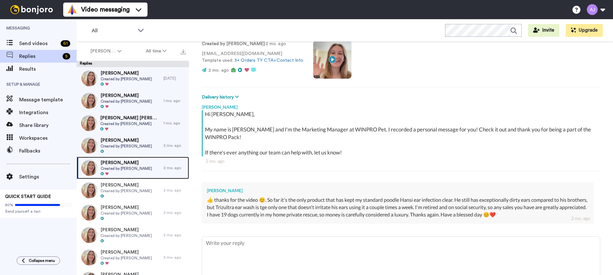
scroll to position [78, 0]
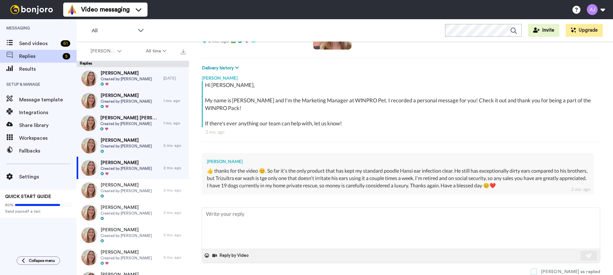
click at [537, 270] on span at bounding box center [534, 271] width 6 height 6
click at [139, 138] on span "[PERSON_NAME]" at bounding box center [126, 140] width 51 height 6
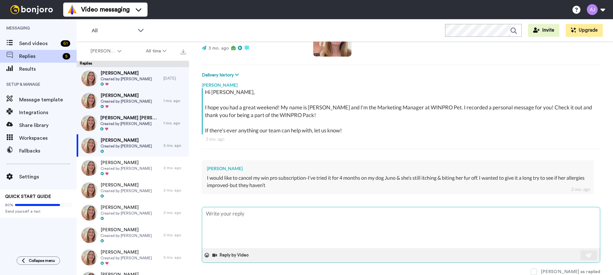
click at [281, 218] on textarea at bounding box center [401, 227] width 398 height 41
type textarea "x"
type textarea "H"
type textarea "x"
type textarea "Hi"
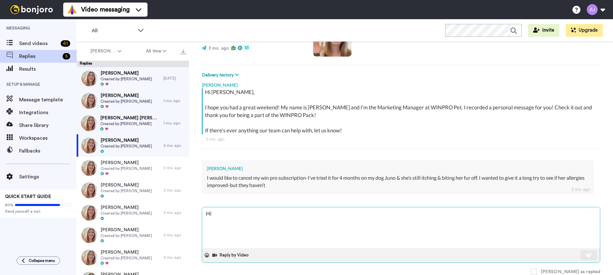
type textarea "x"
type textarea "Hi"
type textarea "x"
type textarea "Hi S"
type textarea "x"
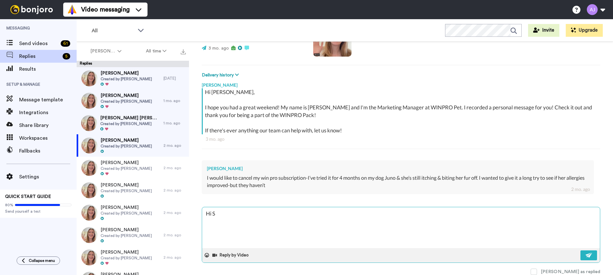
type textarea "Hi [PERSON_NAME]"
type textarea "x"
type textarea "Hi [PERSON_NAME]"
type textarea "x"
type textarea "Hi [PERSON_NAME]"
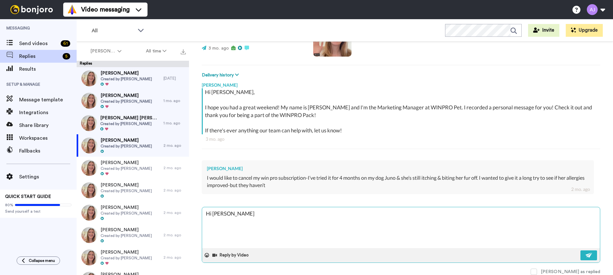
type textarea "x"
type textarea "Hi [PERSON_NAME] -"
type textarea "x"
type textarea "Hi [PERSON_NAME] -"
type textarea "x"
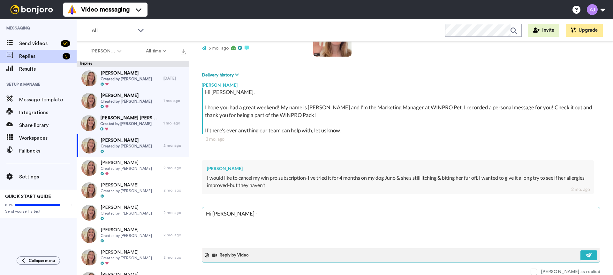
type textarea "Hi [PERSON_NAME] - I"
type textarea "x"
type textarea "Hi [PERSON_NAME] - I'"
type textarea "x"
type textarea "Hi [PERSON_NAME] - I'm"
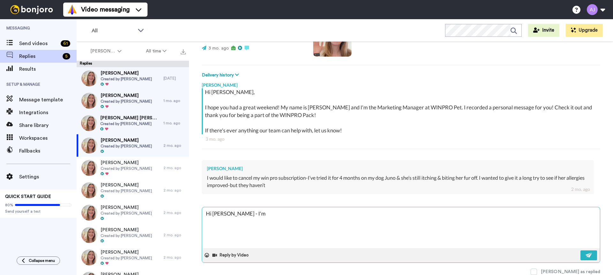
type textarea "x"
type textarea "Hi [PERSON_NAME] - I'm"
type textarea "x"
type textarea "Hi [PERSON_NAME] - I'm s"
type textarea "x"
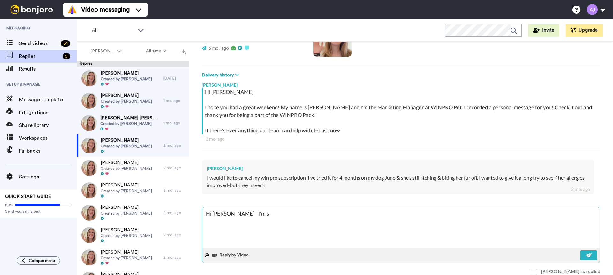
type textarea "Hi [PERSON_NAME] - I'm so"
type textarea "x"
type textarea "Hi [PERSON_NAME] - I'm so"
type textarea "x"
type textarea "Hi [PERSON_NAME] - I'm so i"
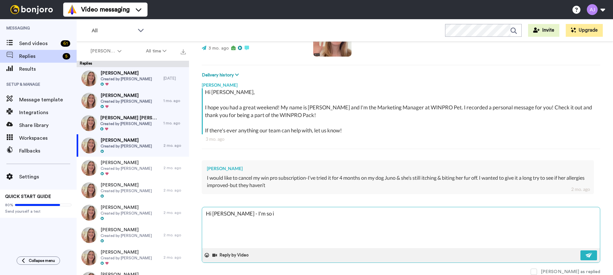
type textarea "x"
type textarea "Hi [PERSON_NAME] - I'm so in"
type textarea "x"
type textarea "Hi [PERSON_NAME] - I'm so inc"
type textarea "x"
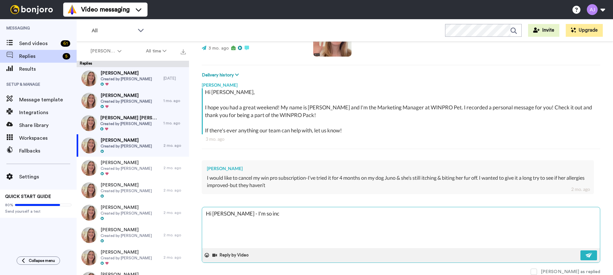
type textarea "Hi [PERSON_NAME] - I'm so incr"
type textarea "x"
type textarea "Hi [PERSON_NAME] - I'm so incre"
type textarea "x"
type textarea "Hi [PERSON_NAME] - I'm so incred"
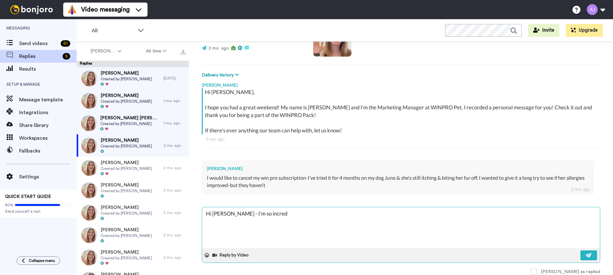
type textarea "x"
type textarea "Hi [PERSON_NAME] - I'm so incredi"
type textarea "x"
type textarea "Hi [PERSON_NAME] - I'm so incredib"
type textarea "x"
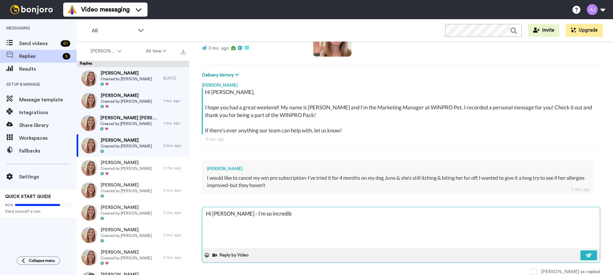
type textarea "Hi [PERSON_NAME] - I'm so incredibl"
type textarea "x"
type textarea "Hi [PERSON_NAME] - I'm so incredible"
type textarea "x"
type textarea "Hi [PERSON_NAME] - I'm so incredibley"
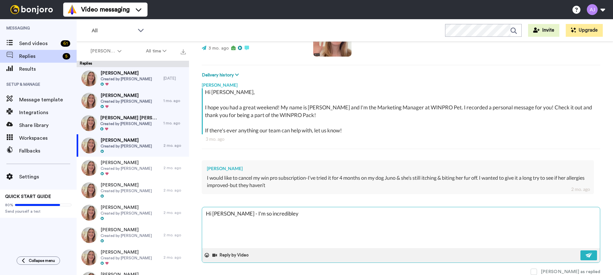
type textarea "x"
type textarea "Hi [PERSON_NAME] - I'm so incredibley"
type textarea "x"
type textarea "Hi [PERSON_NAME] - I'm so incredibley s"
type textarea "x"
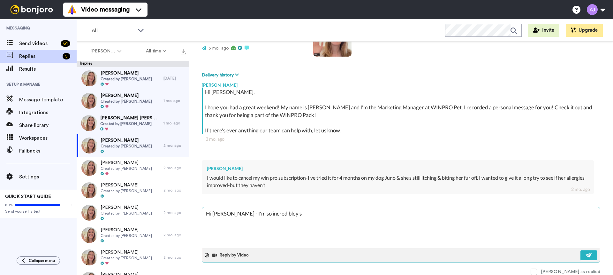
type textarea "Hi [PERSON_NAME] - I'm so incredibley so"
type textarea "x"
type textarea "Hi [PERSON_NAME] - I'm so incredibley sor"
type textarea "x"
type textarea "Hi [PERSON_NAME] - I'm so incredibley sorr"
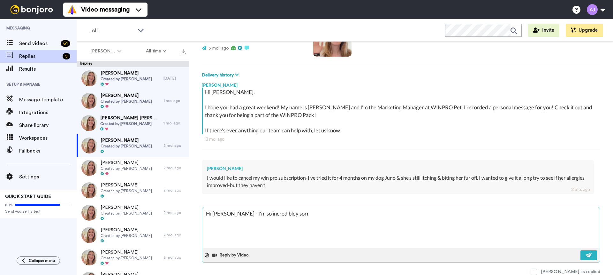
type textarea "x"
type textarea "Hi [PERSON_NAME] - I'm so incredibley sor"
type textarea "x"
type textarea "Hi [PERSON_NAME] - I'm so incredibley so"
type textarea "x"
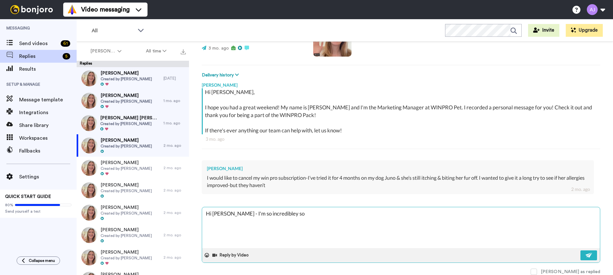
type textarea "Hi [PERSON_NAME] - I'm so incredibley s"
type textarea "x"
type textarea "Hi [PERSON_NAME] - I'm so incredibley"
type textarea "x"
type textarea "Hi [PERSON_NAME] - I'm so incredibley"
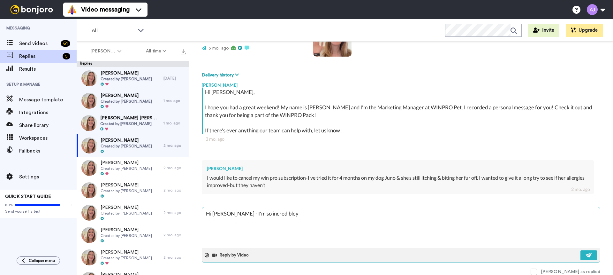
type textarea "x"
type textarea "Hi [PERSON_NAME] - I'm so incredible"
type textarea "x"
type textarea "Hi [PERSON_NAME] - I'm so incredibl"
type textarea "x"
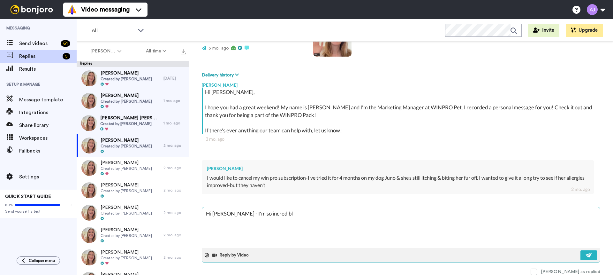
type textarea "Hi [PERSON_NAME] - I'm so incredibly"
type textarea "x"
type textarea "Hi [PERSON_NAME] - I'm so incredibly"
type textarea "x"
type textarea "Hi [PERSON_NAME] - I'm so incredibly s"
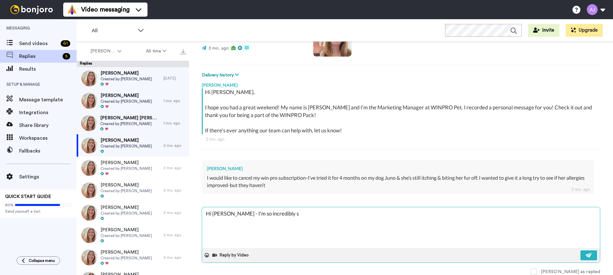
type textarea "x"
type textarea "Hi [PERSON_NAME] - I'm so incredibly so"
type textarea "x"
type textarea "Hi [PERSON_NAME] - I'm so incredibly sor"
type textarea "x"
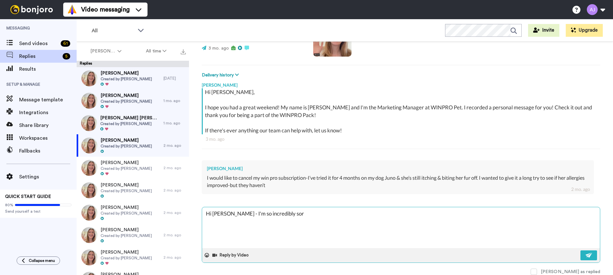
type textarea "Hi [PERSON_NAME] - I'm so incredibly sorr"
type textarea "x"
type textarea "Hi [PERSON_NAME] - I'm so incredibly sorry"
type textarea "x"
type textarea "Hi [PERSON_NAME] - I'm so incredibly sorry"
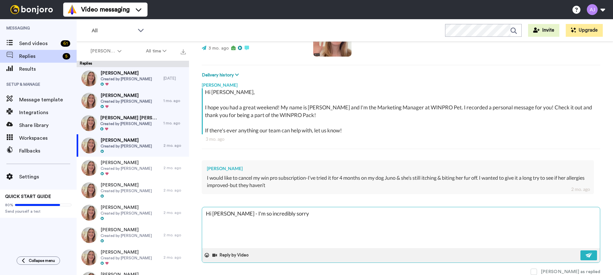
type textarea "x"
type textarea "Hi [PERSON_NAME] - I'm so incredibly sorry I"
type textarea "x"
type textarea "Hi [PERSON_NAME] - I'm so incredibly sorry I"
type textarea "x"
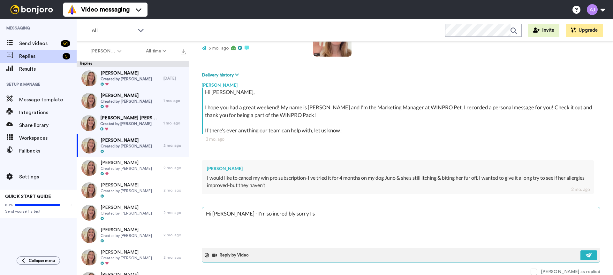
type textarea "Hi [PERSON_NAME] - I'm so incredibly sorry I sa"
type textarea "x"
type textarea "Hi [PERSON_NAME] - I'm so incredibly sorry I saw"
type textarea "x"
type textarea "Hi [PERSON_NAME] - I'm so incredibly sorry I saw"
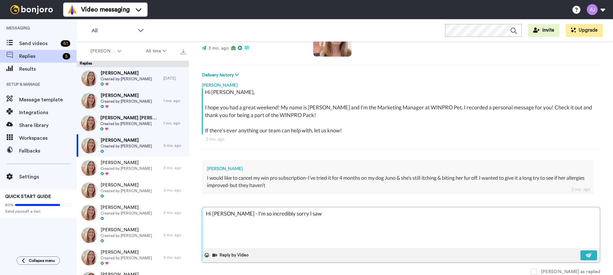
type textarea "x"
type textarea "Hi [PERSON_NAME] - I'm so incredibly sorry I saw y"
type textarea "x"
type textarea "Hi [PERSON_NAME] - I'm so incredibly sorry I saw yo"
type textarea "x"
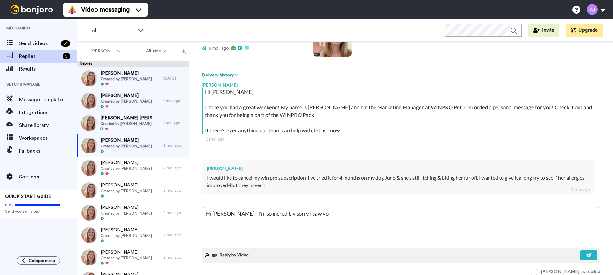
type textarea "Hi [PERSON_NAME] - I'm so incredibly sorry I saw you"
type textarea "x"
type textarea "Hi [PERSON_NAME] - I'm so incredibly sorry I saw you"
type textarea "x"
type textarea "Hi [PERSON_NAME] - I'm so incredibly sorry I saw you"
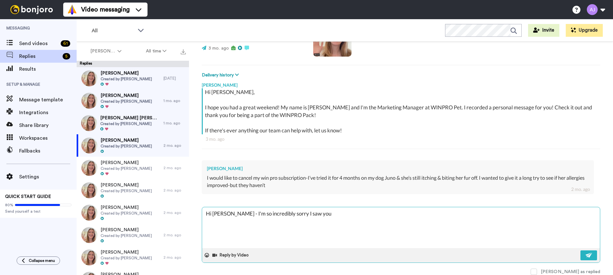
type textarea "x"
type textarea "Hi [PERSON_NAME] - I'm so incredibly sorry I saw yo"
type textarea "x"
type textarea "Hi [PERSON_NAME] - I'm so incredibly sorry I saw y"
type textarea "x"
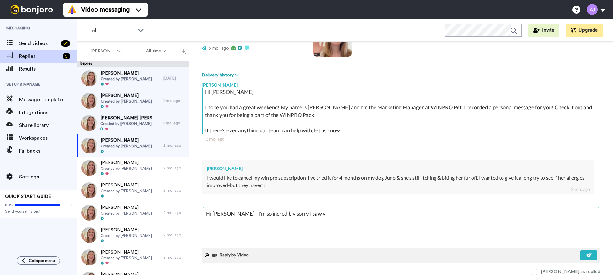
type textarea "Hi [PERSON_NAME] - I'm so incredibly sorry I saw"
type textarea "x"
type textarea "Hi [PERSON_NAME] - I'm so incredibly sorry I saw j"
type textarea "x"
type textarea "Hi [PERSON_NAME] - I'm so incredibly sorry I saw"
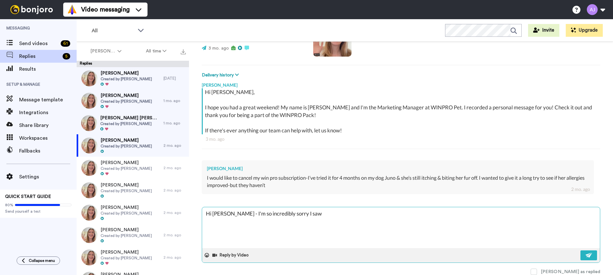
type textarea "x"
type textarea "Hi [PERSON_NAME] - I'm so incredibly sorry I saw"
type textarea "x"
type textarea "Hi [PERSON_NAME] - I'm so incredibly sorry I sa"
type textarea "x"
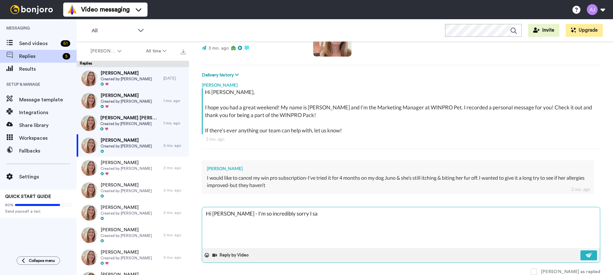
type textarea "Hi [PERSON_NAME] - I'm so incredibly sorry I s"
type textarea "x"
type textarea "Hi [PERSON_NAME] - I'm so incredibly sorry I"
type textarea "x"
type textarea "Hi [PERSON_NAME] - I'm so incredibly sorry I j"
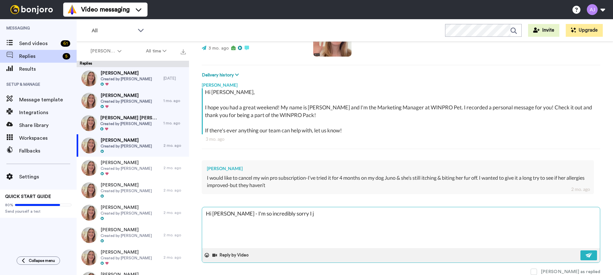
type textarea "x"
type textarea "Hi [PERSON_NAME] - I'm so incredibly sorry I ju"
type textarea "x"
type textarea "Hi [PERSON_NAME] - I'm so incredibly sorry I jus"
type textarea "x"
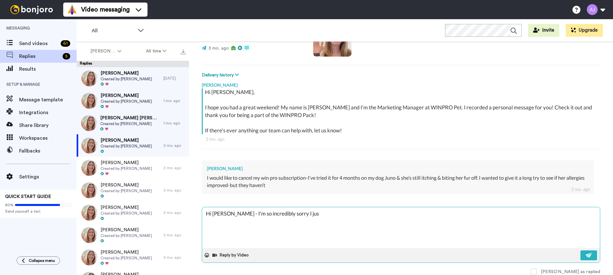
type textarea "Hi [PERSON_NAME] - I'm so incredibly sorry I just"
type textarea "x"
type textarea "Hi [PERSON_NAME] - I'm so incredibly sorry I just"
type textarea "x"
type textarea "Hi [PERSON_NAME] - I'm so incredibly sorry I just s"
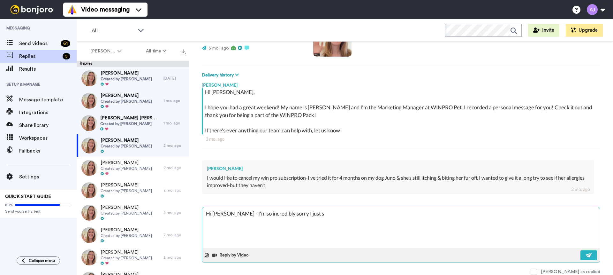
type textarea "x"
type textarea "Hi [PERSON_NAME] - I'm so incredibly sorry I just sa"
type textarea "x"
type textarea "Hi [PERSON_NAME] - I'm so incredibly sorry I just saw"
type textarea "x"
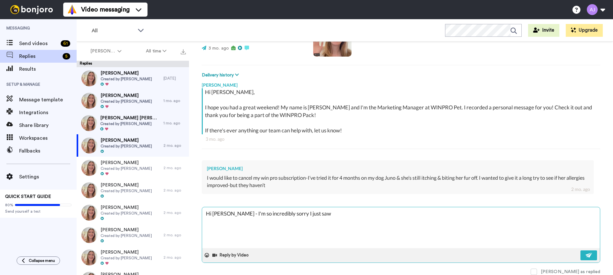
type textarea "Hi [PERSON_NAME] - I'm so incredibly sorry I just saw t"
type textarea "x"
type textarea "Hi [PERSON_NAME] - I'm so incredibly sorry I just saw th"
type textarea "x"
type textarea "Hi [PERSON_NAME] - I'm so incredibly sorry I just saw thi"
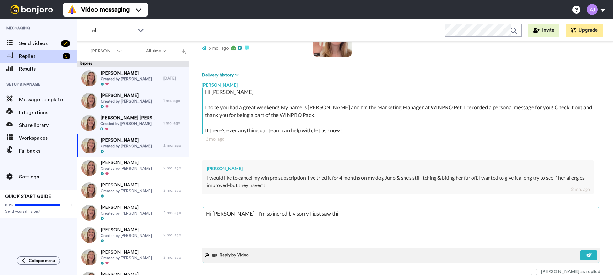
type textarea "x"
type textarea "Hi [PERSON_NAME] - I'm so incredibly sorry I just saw this"
type textarea "x"
type textarea "Hi [PERSON_NAME] - I'm so incredibly sorry I just saw this"
type textarea "x"
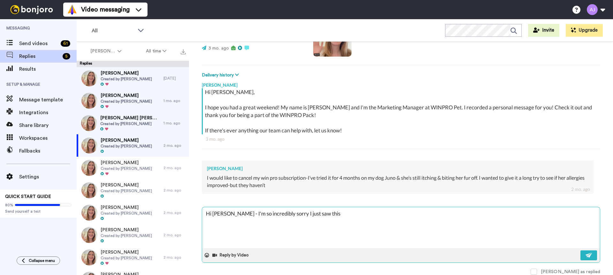
type textarea "Hi [PERSON_NAME] - I'm so incredibly sorry I just saw this r"
type textarea "x"
type textarea "Hi [PERSON_NAME] - I'm so incredibly sorry I just saw this rep"
type textarea "x"
type textarea "Hi [PERSON_NAME] - I'm so incredibly sorry I just saw this repl"
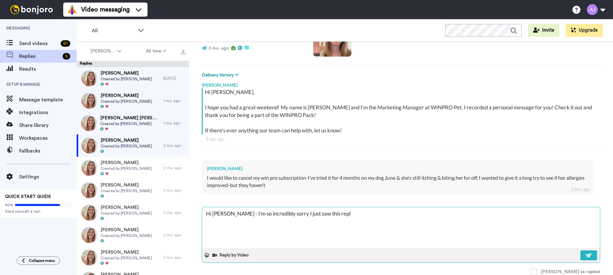
type textarea "x"
type textarea "Hi [PERSON_NAME] - I'm so incredibly sorry I just saw this reply"
type textarea "x"
type textarea "Hi [PERSON_NAME] - I'm so incredibly sorry I just saw this reply e"
type textarea "x"
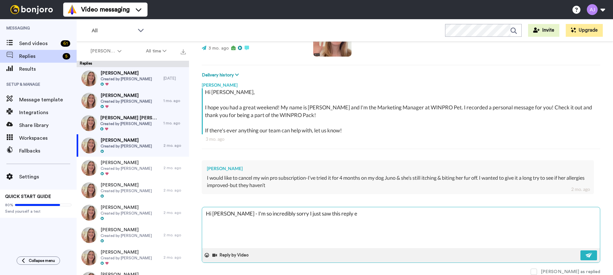
type textarea "Hi [PERSON_NAME] - I'm so incredibly sorry I just saw this reply ev"
type textarea "x"
type textarea "Hi [PERSON_NAME] - I'm so incredibly sorry I just saw this reply [PERSON_NAME]"
type textarea "x"
type textarea "Hi [PERSON_NAME] - I'm so incredibly sorry I just saw this reply even"
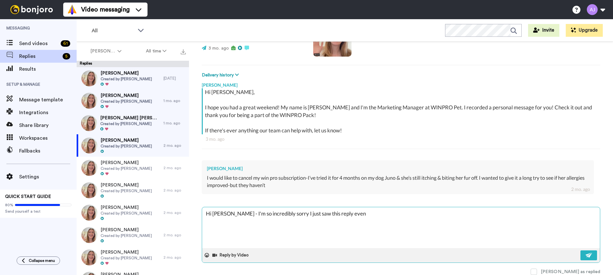
type textarea "x"
type textarea "Hi [PERSON_NAME] - I'm so incredibly sorry I just saw this reply even"
type textarea "x"
type textarea "Hi [PERSON_NAME] - I'm so incredibly sorry I just saw this reply even t"
type textarea "x"
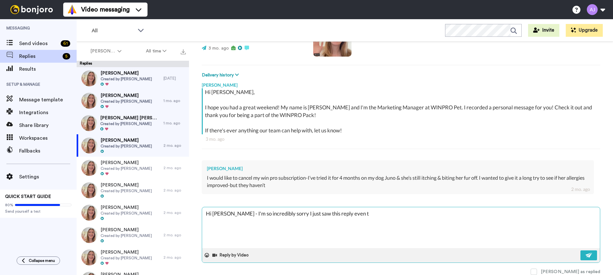
type textarea "Hi [PERSON_NAME] - I'm so incredibly sorry I just saw this reply even th"
type textarea "x"
type textarea "Hi [PERSON_NAME] - I'm so incredibly sorry I just saw this reply even tho"
type textarea "x"
type textarea "Hi [PERSON_NAME] - I'm so incredibly sorry I just saw this reply even thou"
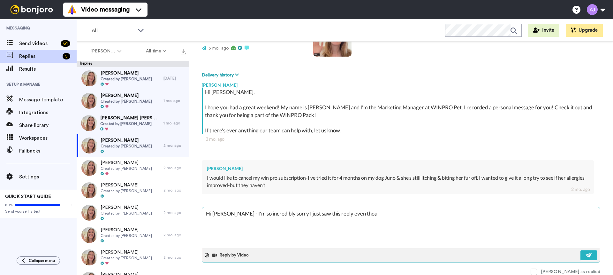
type textarea "x"
type textarea "Hi [PERSON_NAME] - I'm so incredibly sorry I just saw this reply even thoug"
type textarea "x"
type textarea "Hi [PERSON_NAME] - I'm so incredibly sorry I just saw this reply even though"
type textarea "x"
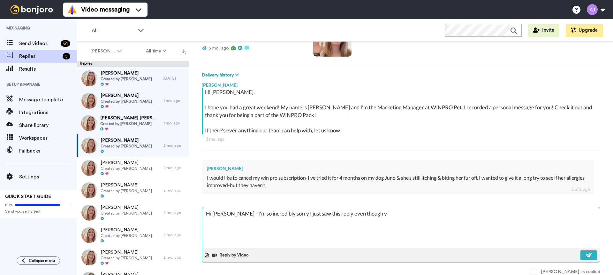
type textarea "Hi [PERSON_NAME] - I'm so incredibly sorry I just saw this reply even though yo"
type textarea "x"
type textarea "Hi [PERSON_NAME] - I'm so incredibly sorry I just saw this reply even though you"
type textarea "x"
type textarea "Hi [PERSON_NAME] - I'm so incredibly sorry I just saw this reply even though you"
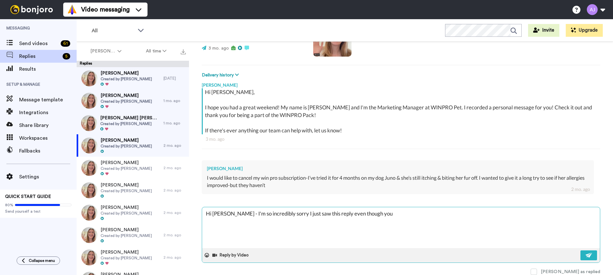
type textarea "x"
type textarea "Hi [PERSON_NAME] - I'm so incredibly sorry I just saw this reply even though yo…"
type textarea "x"
type textarea "Hi [PERSON_NAME] - I'm so incredibly sorry I just saw this reply even though yo…"
type textarea "x"
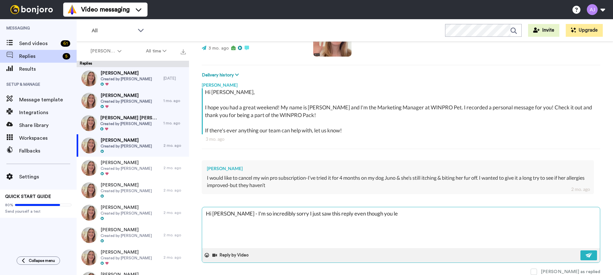
type textarea "Hi [PERSON_NAME] - I'm so incredibly sorry I just saw this reply even though yo…"
click at [596, 256] on button at bounding box center [589, 255] width 17 height 10
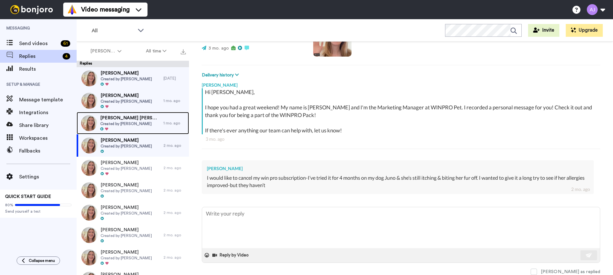
click at [133, 121] on span "Created by [PERSON_NAME]" at bounding box center [130, 123] width 60 height 5
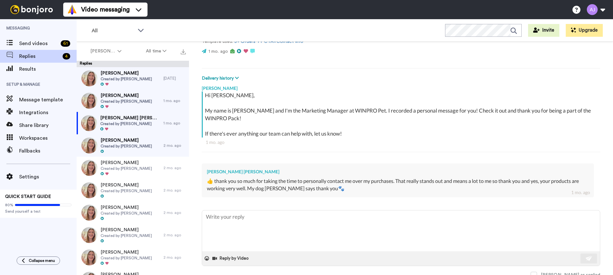
scroll to position [71, 0]
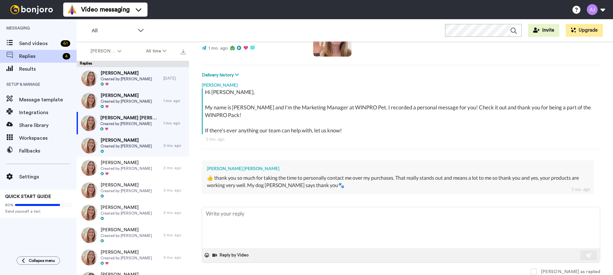
drag, startPoint x: 562, startPoint y: 270, endPoint x: 557, endPoint y: 267, distance: 6.3
click at [537, 270] on span at bounding box center [534, 271] width 6 height 6
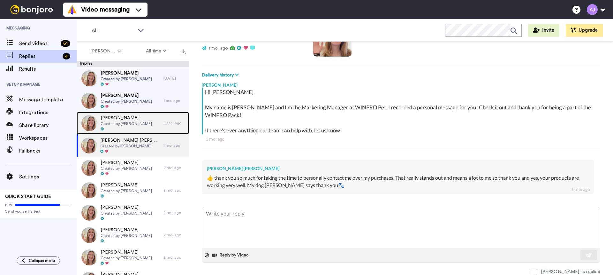
drag, startPoint x: 141, startPoint y: 118, endPoint x: 146, endPoint y: 119, distance: 5.6
click at [141, 118] on span "[PERSON_NAME]" at bounding box center [126, 118] width 51 height 6
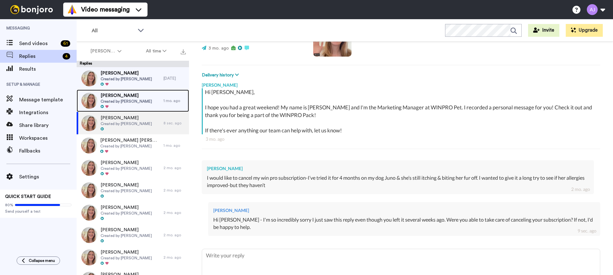
drag, startPoint x: 133, startPoint y: 100, endPoint x: 171, endPoint y: 114, distance: 40.5
click at [133, 100] on span "Created by [PERSON_NAME]" at bounding box center [126, 101] width 51 height 5
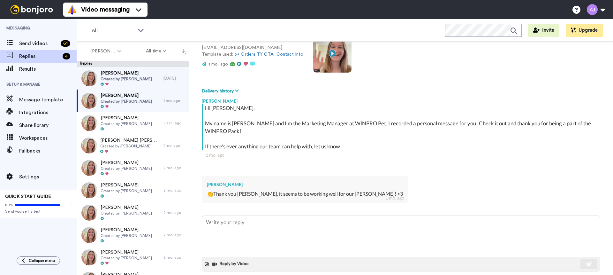
scroll to position [64, 0]
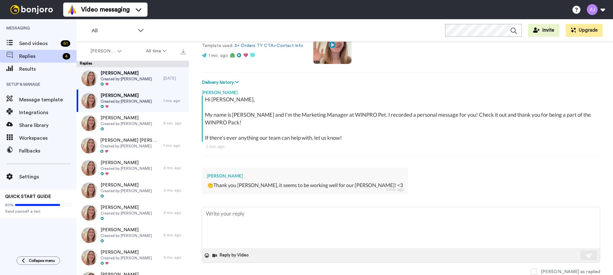
click at [556, 271] on div "[PERSON_NAME] as replied" at bounding box center [401, 271] width 399 height 7
click at [537, 271] on span at bounding box center [534, 271] width 6 height 6
click at [133, 80] on span "Created by [PERSON_NAME]" at bounding box center [126, 78] width 51 height 5
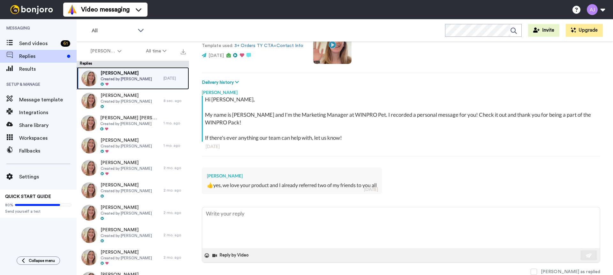
click at [130, 70] on span "[PERSON_NAME]" at bounding box center [126, 73] width 51 height 6
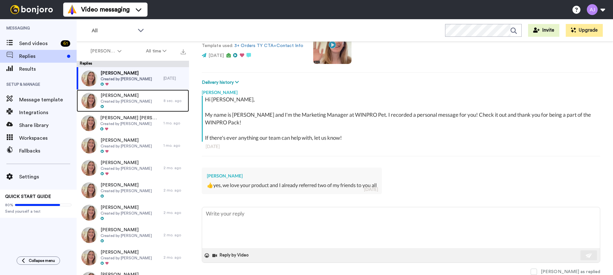
drag, startPoint x: 103, startPoint y: 100, endPoint x: 120, endPoint y: 80, distance: 26.5
click at [103, 100] on span "Created by [PERSON_NAME]" at bounding box center [126, 101] width 51 height 5
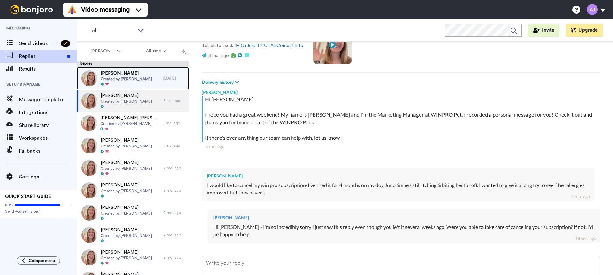
click at [121, 78] on span "Created by [PERSON_NAME]" at bounding box center [126, 78] width 51 height 5
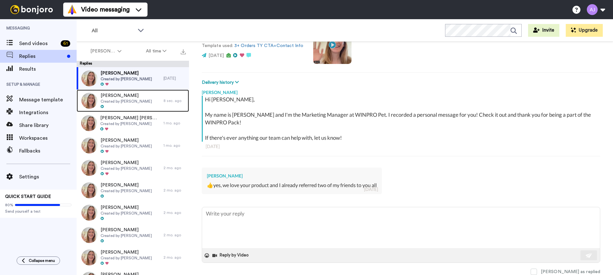
drag, startPoint x: 140, startPoint y: 108, endPoint x: 137, endPoint y: 84, distance: 23.8
click at [140, 107] on div at bounding box center [126, 106] width 51 height 4
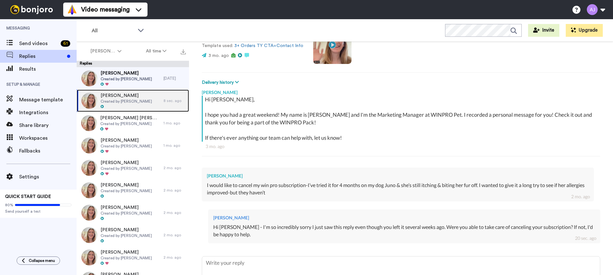
scroll to position [112, 0]
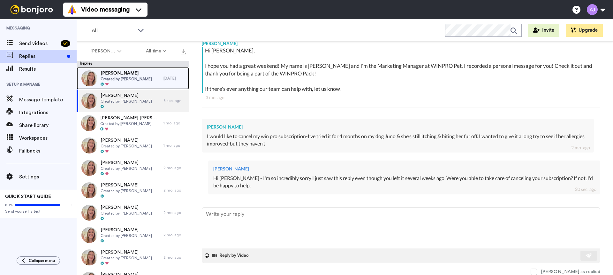
click at [134, 80] on span "Created by [PERSON_NAME]" at bounding box center [126, 78] width 51 height 5
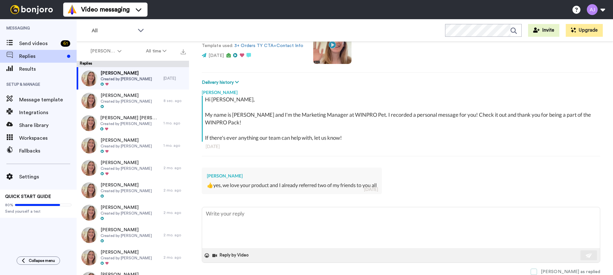
click at [568, 272] on label "[PERSON_NAME] as replied" at bounding box center [566, 271] width 70 height 6
click at [537, 271] on span at bounding box center [534, 271] width 6 height 6
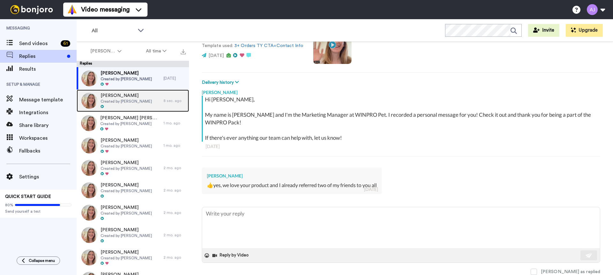
click at [129, 104] on div at bounding box center [126, 106] width 51 height 4
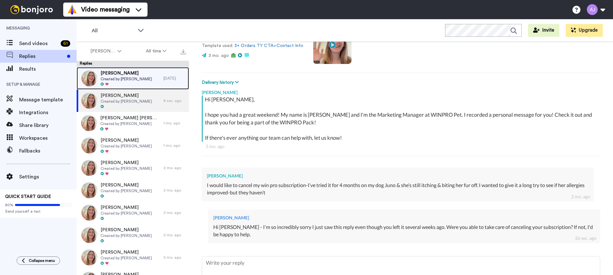
click at [132, 76] on span "Created by [PERSON_NAME]" at bounding box center [126, 78] width 51 height 5
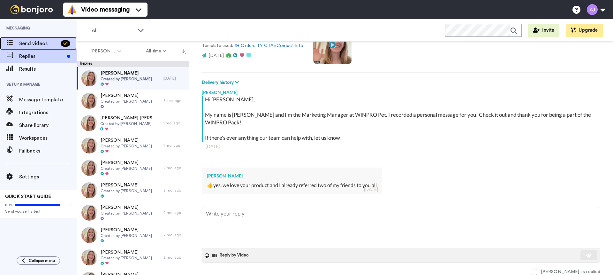
click at [40, 41] on span "Send videos" at bounding box center [38, 44] width 39 height 8
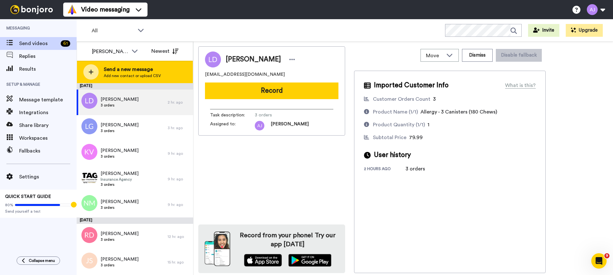
click at [92, 73] on icon at bounding box center [90, 72] width 5 height 6
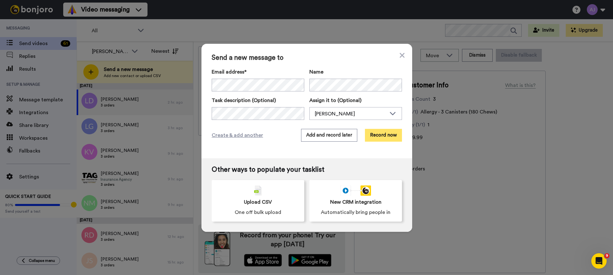
click at [393, 136] on button "Record now" at bounding box center [383, 135] width 37 height 13
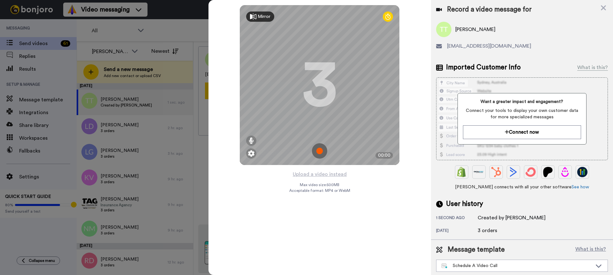
click at [317, 151] on img at bounding box center [319, 150] width 15 height 15
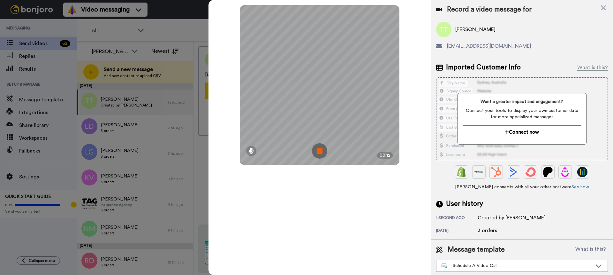
click at [318, 150] on img at bounding box center [319, 150] width 15 height 15
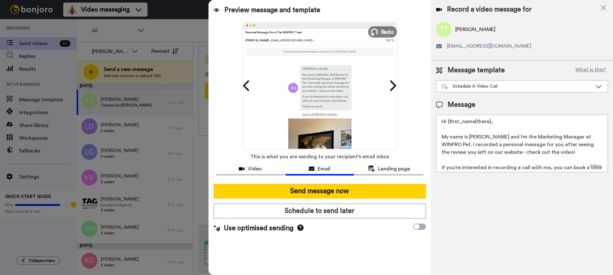
click at [387, 33] on span "Redo" at bounding box center [387, 31] width 13 height 8
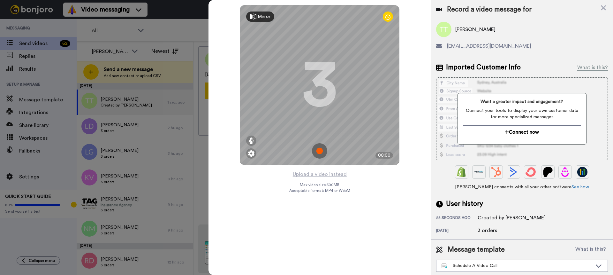
click at [318, 148] on img at bounding box center [319, 150] width 15 height 15
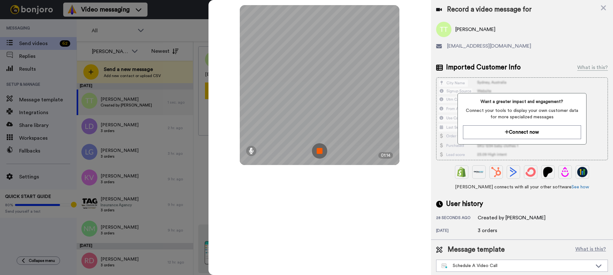
click at [320, 148] on img at bounding box center [319, 150] width 15 height 15
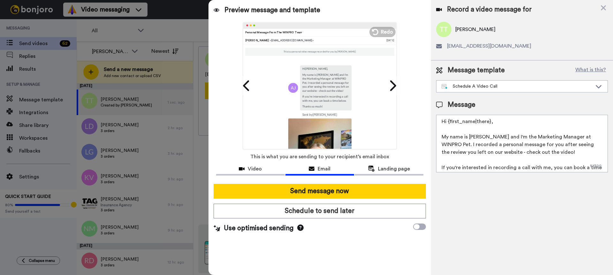
drag, startPoint x: 483, startPoint y: 167, endPoint x: 431, endPoint y: 138, distance: 59.3
click at [431, 138] on div "Message template What is this? Schedule A Video Call Schedule A Video Call NCTY…" at bounding box center [522, 118] width 182 height 117
paste textarea "message for you after seeing the review you left on our website - check out the…"
type textarea "Hi {first_name|there}, My name is [PERSON_NAME] and I'm the Marketing Manager a…"
click at [393, 87] on icon at bounding box center [392, 86] width 10 height 12
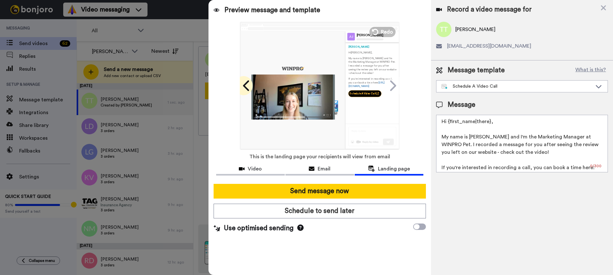
click at [245, 88] on icon at bounding box center [247, 86] width 10 height 12
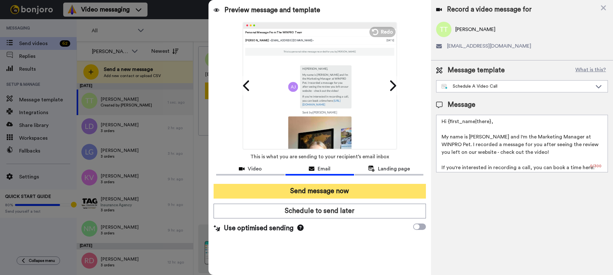
click at [350, 189] on button "Send message now" at bounding box center [320, 191] width 212 height 15
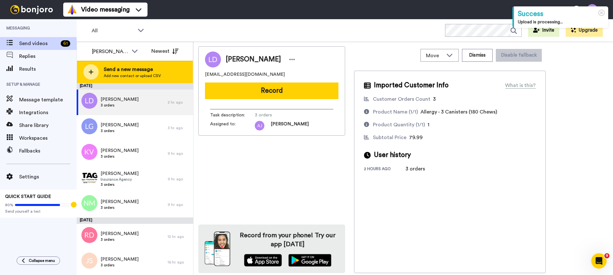
click at [140, 68] on span "Send a new message" at bounding box center [132, 69] width 57 height 8
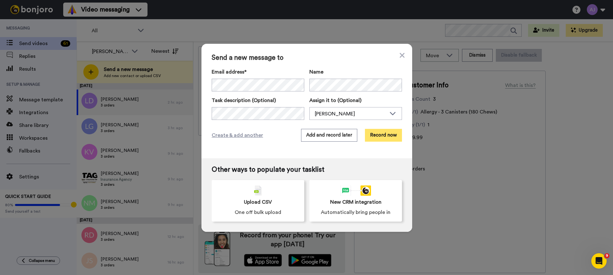
click at [383, 136] on button "Record now" at bounding box center [383, 135] width 37 height 13
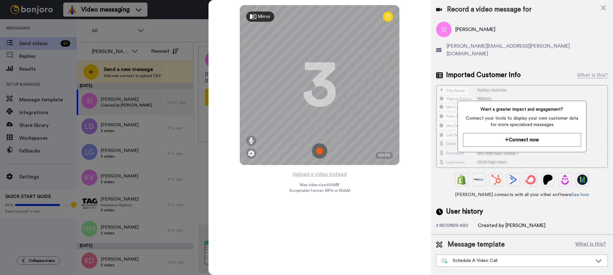
click at [320, 146] on img at bounding box center [319, 150] width 15 height 15
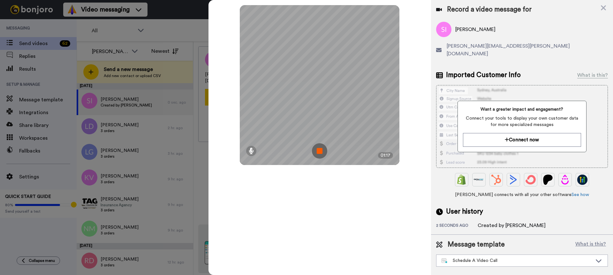
click at [320, 149] on img at bounding box center [319, 150] width 15 height 15
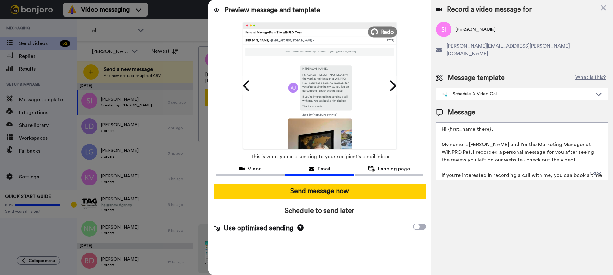
click at [379, 30] on button "Redo" at bounding box center [382, 31] width 29 height 11
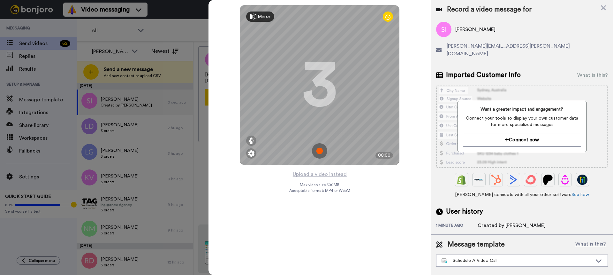
click at [320, 152] on img at bounding box center [319, 150] width 15 height 15
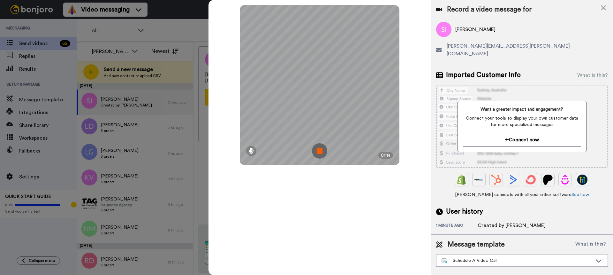
click at [315, 153] on img at bounding box center [319, 150] width 15 height 15
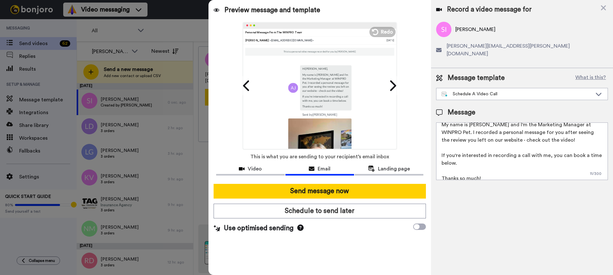
scroll to position [25, 0]
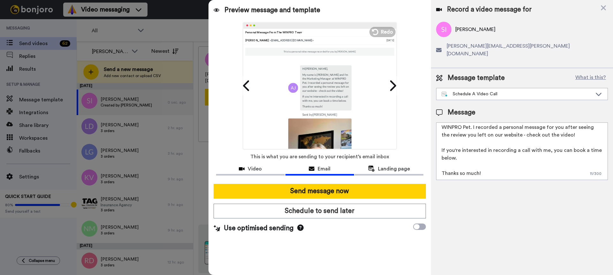
click at [465, 153] on textarea "Hi {first_name|there}, My name is [PERSON_NAME] and I'm the Marketing Manager a…" at bounding box center [522, 150] width 172 height 57
drag, startPoint x: 448, startPoint y: 151, endPoint x: 434, endPoint y: 151, distance: 13.4
click at [434, 151] on div "Message template What is this? Schedule A Video Call Schedule A Video Call NCTY…" at bounding box center [522, 126] width 182 height 117
drag, startPoint x: 527, startPoint y: 126, endPoint x: 475, endPoint y: 125, distance: 52.4
click at [475, 125] on textarea "Hi {first_name|there}, My name is Anna and I'm the Marketing Manager at WINPRO …" at bounding box center [522, 150] width 172 height 57
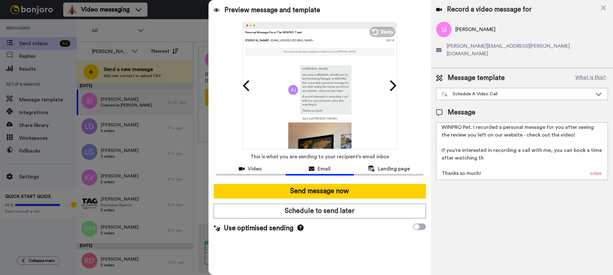
click at [485, 171] on textarea "Hi {first_name|there}, My name is Anna and I'm the Marketing Manager at WINPRO …" at bounding box center [522, 150] width 172 height 57
click at [489, 152] on textarea "Hi {first_name|there}, My name is Anna and I'm the Marketing Manager at WINPRO …" at bounding box center [522, 150] width 172 height 57
drag, startPoint x: 488, startPoint y: 151, endPoint x: 425, endPoint y: 140, distance: 64.3
click at [425, 140] on div "Preview message and template Play/Pause Personal Message From The WINPRO Team A…" at bounding box center [411, 137] width 405 height 275
click at [510, 141] on textarea "Hi {first_name|there}, My name is Anna and I'm the Marketing Manager at WINPRO …" at bounding box center [522, 150] width 172 height 57
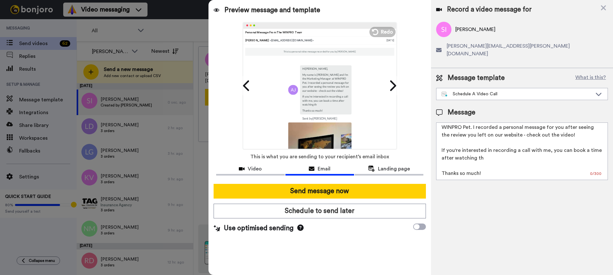
drag, startPoint x: 487, startPoint y: 150, endPoint x: 475, endPoint y: 149, distance: 11.5
click at [475, 149] on textarea "Hi {first_name|there}, My name is Anna and I'm the Marketing Manager at WINPRO …" at bounding box center [522, 150] width 172 height 57
drag, startPoint x: 485, startPoint y: 168, endPoint x: 411, endPoint y: 162, distance: 73.7
click at [411, 162] on div "Preview message and template Play/Pause Personal Message From The WINPRO Team A…" at bounding box center [411, 137] width 405 height 275
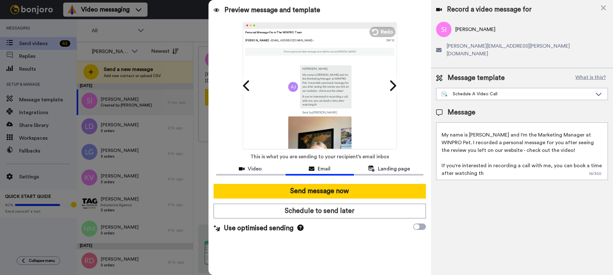
scroll to position [10, 0]
click at [494, 148] on textarea "Hi {first_name|there}, My name is Anna and I'm the Marketing Manager at WINPRO …" at bounding box center [522, 150] width 172 height 57
drag, startPoint x: 458, startPoint y: 163, endPoint x: 428, endPoint y: 148, distance: 33.6
click at [428, 148] on div "Preview message and template Play/Pause Personal Message From The WINPRO Team A…" at bounding box center [411, 137] width 405 height 275
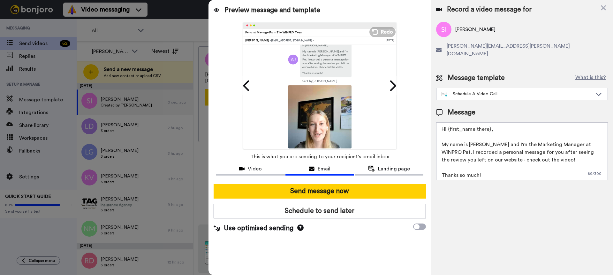
scroll to position [39, 0]
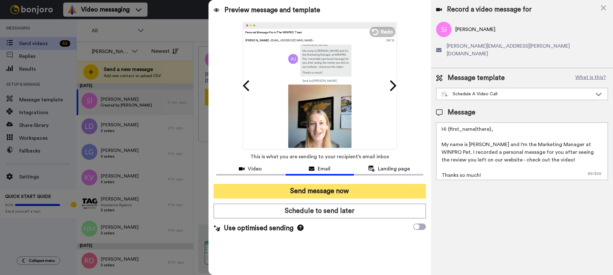
type textarea "Hi {first_name|there}, My name is [PERSON_NAME] and I'm the Marketing Manager a…"
click at [346, 192] on button "Send message now" at bounding box center [320, 191] width 212 height 15
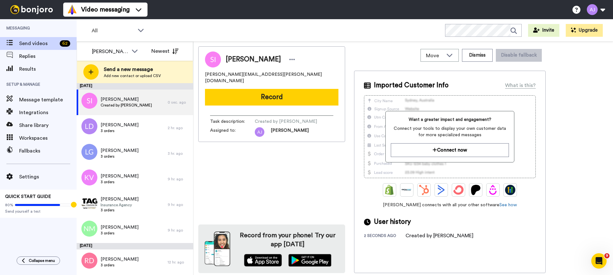
scroll to position [0, 0]
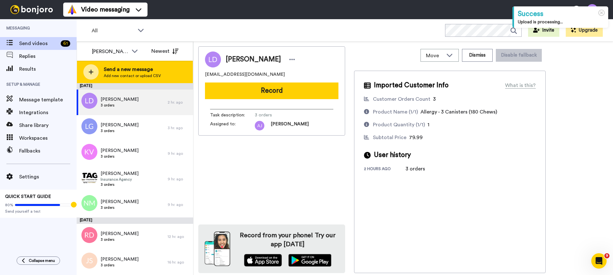
click at [119, 65] on div "Send a new message Add new contact or upload CSV" at bounding box center [135, 72] width 116 height 22
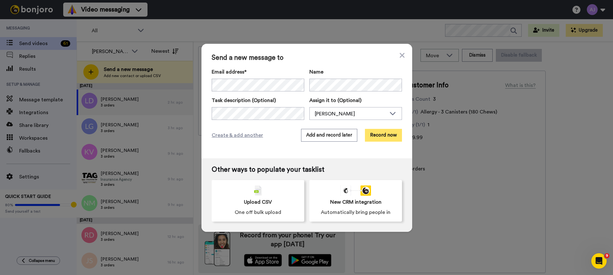
click at [383, 132] on button "Record now" at bounding box center [383, 135] width 37 height 13
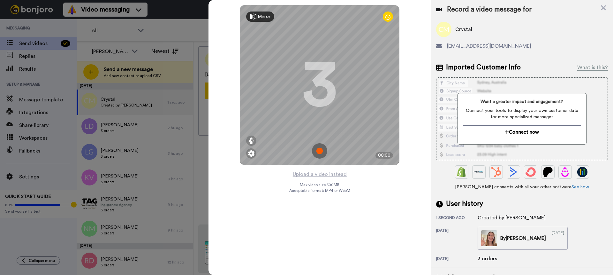
click at [320, 150] on img at bounding box center [319, 150] width 15 height 15
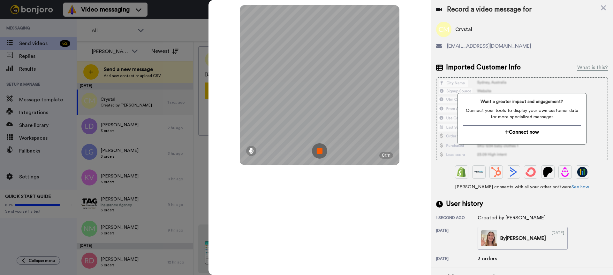
click at [319, 152] on img at bounding box center [319, 150] width 15 height 15
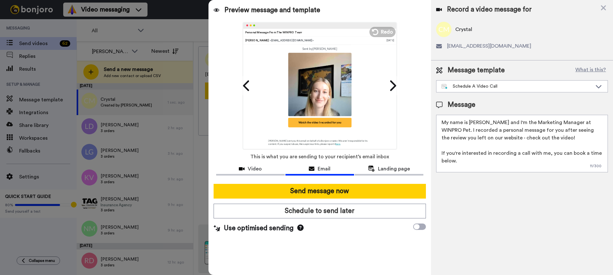
scroll to position [25, 0]
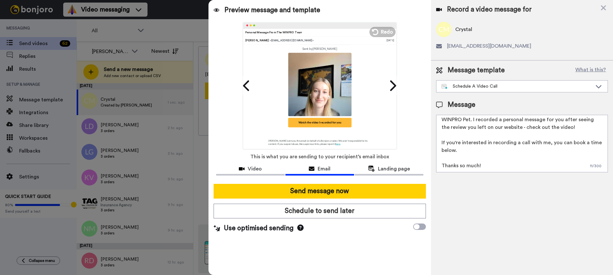
drag, startPoint x: 460, startPoint y: 150, endPoint x: 430, endPoint y: 133, distance: 34.6
click at [430, 133] on div "Preview message and template Play/Pause Personal Message From The WINPRO Team […" at bounding box center [411, 137] width 405 height 275
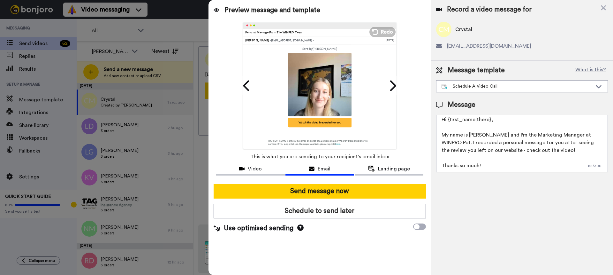
scroll to position [2, 0]
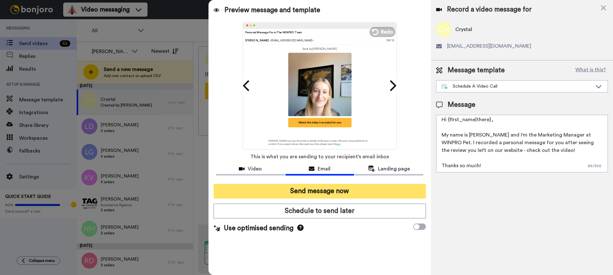
type textarea "Hi {first_name|there}, My name is Anna and I'm the Marketing Manager at WINPRO …"
click at [353, 191] on button "Send message now" at bounding box center [320, 191] width 212 height 15
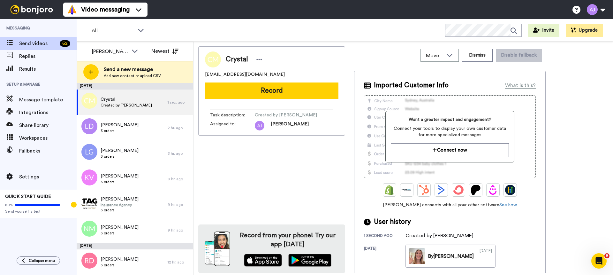
scroll to position [0, 0]
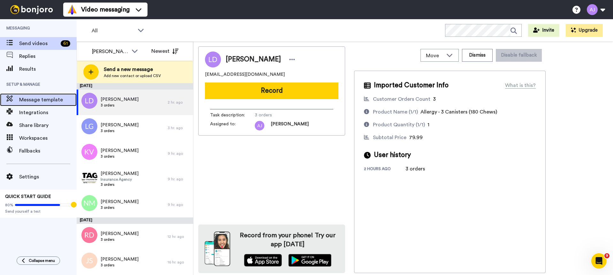
click at [49, 98] on span "Message template" at bounding box center [47, 100] width 57 height 8
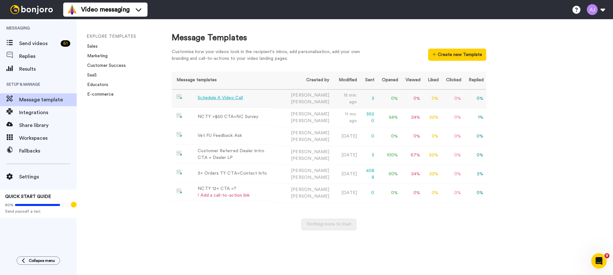
click at [264, 95] on td "Schedule A Video Call" at bounding box center [222, 98] width 101 height 18
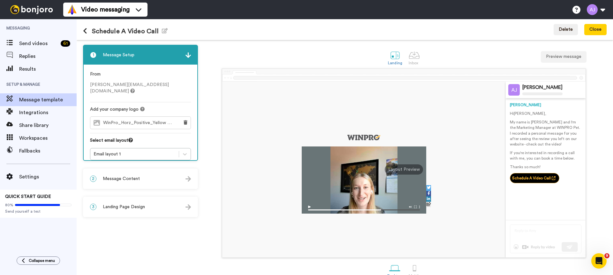
click at [147, 172] on div "2 Message Content" at bounding box center [141, 178] width 114 height 19
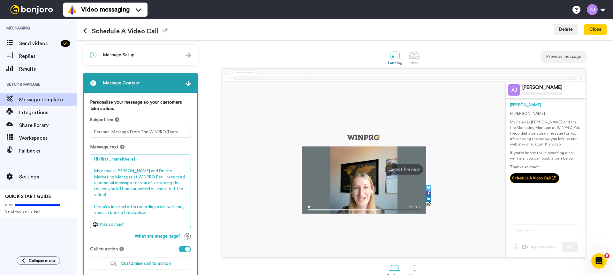
drag, startPoint x: 154, startPoint y: 206, endPoint x: 85, endPoint y: 192, distance: 70.6
click at [85, 192] on div "Personalise your message so your customers take action. Subject line Personal M…" at bounding box center [141, 187] width 114 height 188
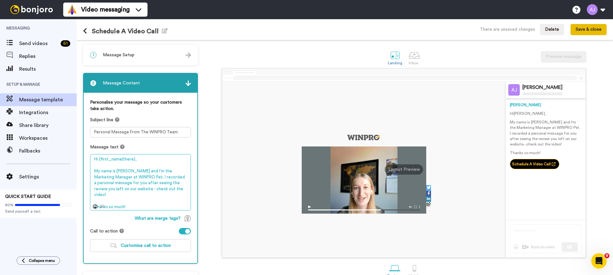
type textarea "Hi {first_name|there}, My name is Anna and I'm the Marketing Manager at WINPRO …"
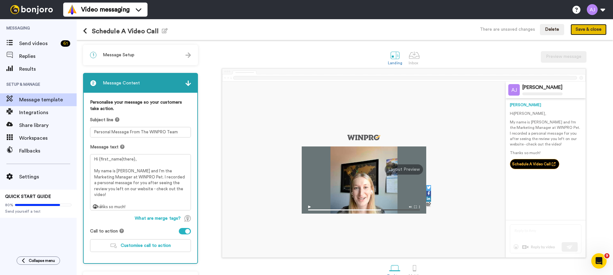
drag, startPoint x: 582, startPoint y: 30, endPoint x: 577, endPoint y: 30, distance: 5.1
click at [582, 30] on button "Save & close" at bounding box center [589, 29] width 36 height 11
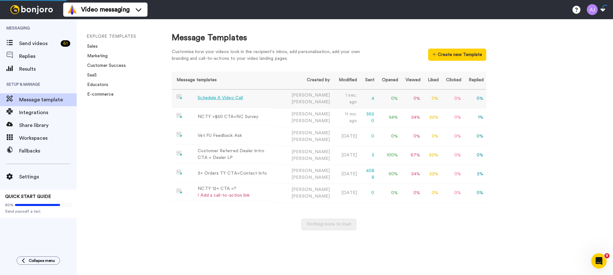
click at [247, 104] on td "Schedule A Video Call" at bounding box center [223, 98] width 102 height 18
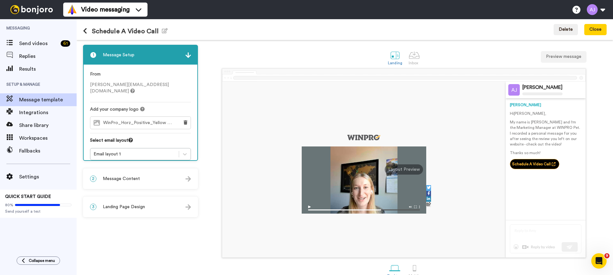
drag, startPoint x: 150, startPoint y: 172, endPoint x: 153, endPoint y: 168, distance: 5.0
click at [150, 172] on div "2 Message Content" at bounding box center [141, 178] width 114 height 19
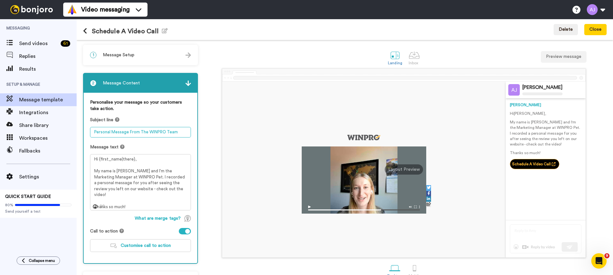
click at [145, 137] on textarea "Personal Message From The WINPRO Team" at bounding box center [140, 132] width 101 height 11
type textarea "A"
type textarea "Want a free canister of WINPRO?"
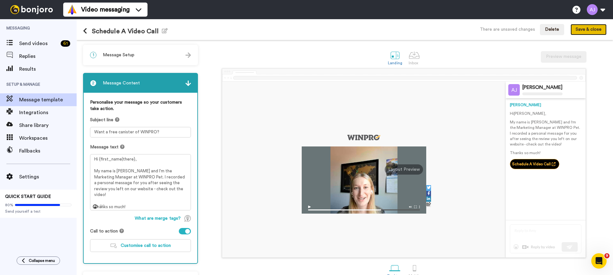
drag, startPoint x: 587, startPoint y: 28, endPoint x: 582, endPoint y: 29, distance: 5.1
click at [587, 28] on button "Save & close" at bounding box center [589, 29] width 36 height 11
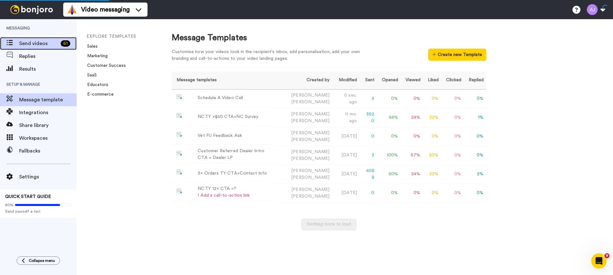
click at [40, 45] on span "Send videos" at bounding box center [38, 44] width 39 height 8
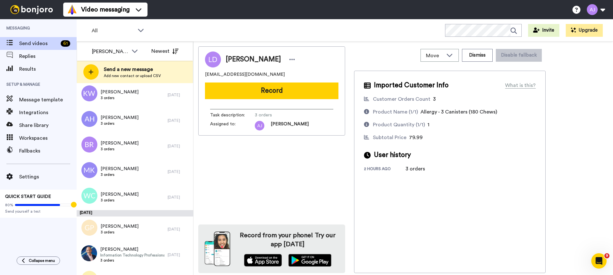
scroll to position [1405, 0]
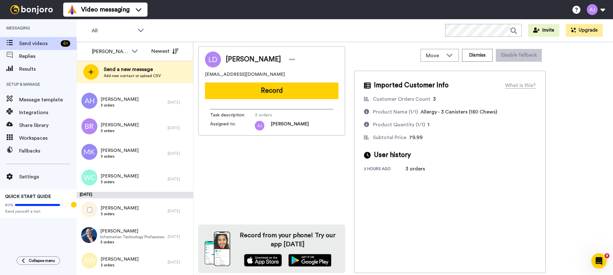
click at [92, 210] on div at bounding box center [88, 209] width 23 height 22
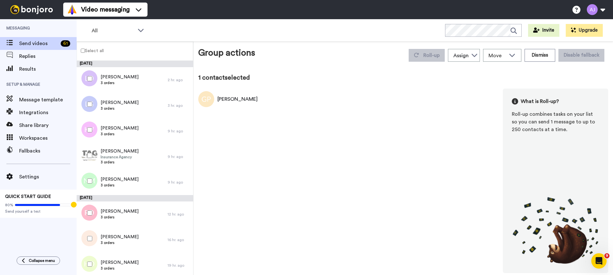
click at [96, 49] on label "Select all" at bounding box center [90, 51] width 27 height 8
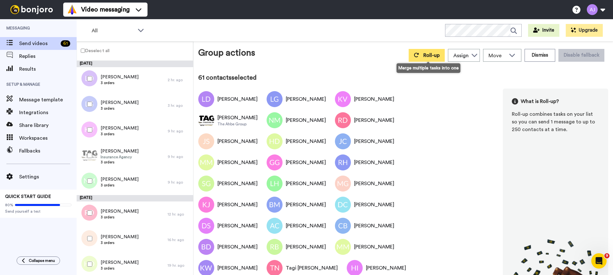
click at [428, 54] on span "Roll-up" at bounding box center [432, 55] width 16 height 5
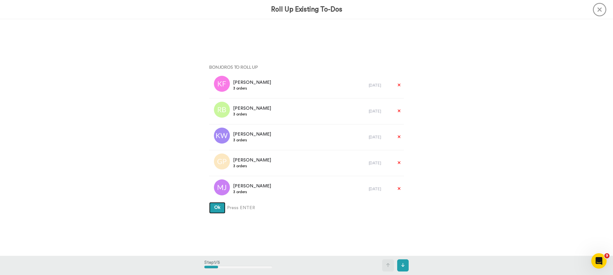
click at [212, 210] on button "Ok" at bounding box center [217, 207] width 16 height 11
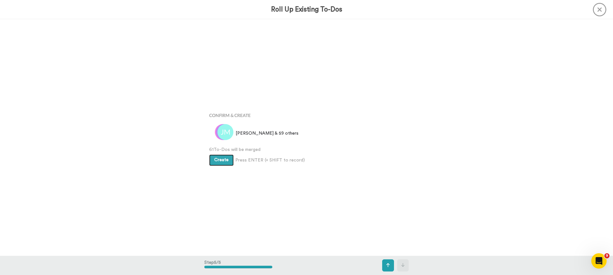
scroll to position [945, 0]
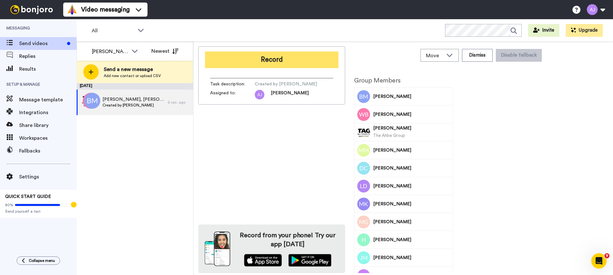
click at [256, 60] on button "Record" at bounding box center [272, 59] width 134 height 17
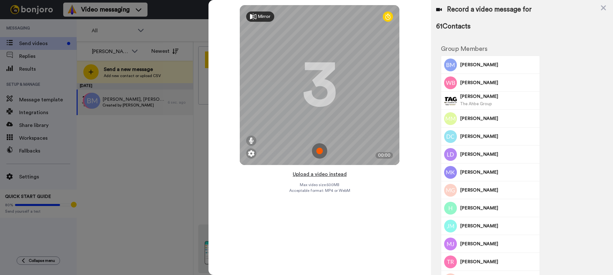
click at [312, 172] on button "Upload a video instead" at bounding box center [320, 174] width 58 height 8
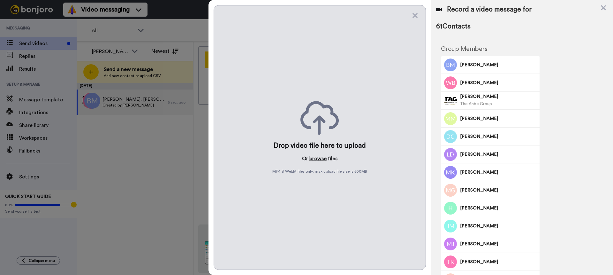
click at [315, 158] on button "browse" at bounding box center [317, 159] width 17 height 8
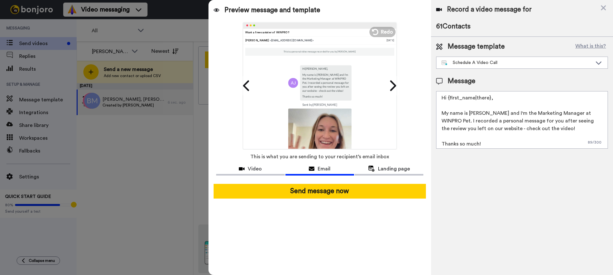
scroll to position [2, 0]
click at [472, 60] on div "Schedule A Video Call" at bounding box center [517, 62] width 151 height 6
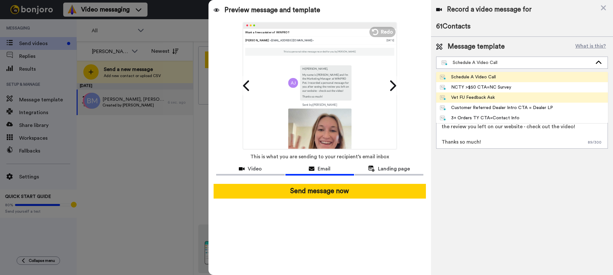
scroll to position [10, 0]
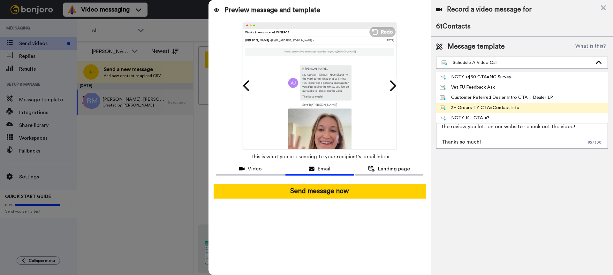
click at [471, 106] on div "3+ Orders TY CTA=Contact Info" at bounding box center [480, 107] width 80 height 6
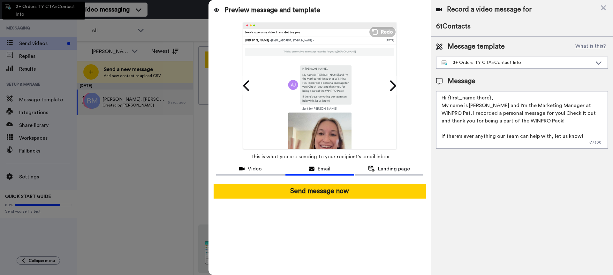
scroll to position [0, 0]
click at [502, 95] on textarea "Hi {first_name|there}, My name is [PERSON_NAME] and I'm the Marketing Manager a…" at bounding box center [522, 119] width 172 height 57
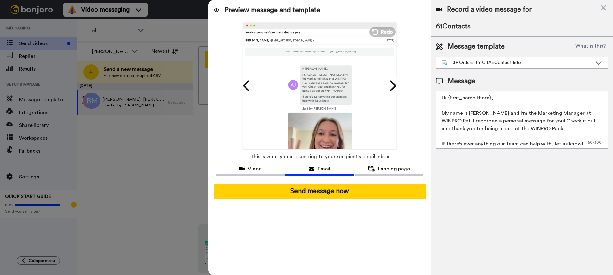
scroll to position [2, 0]
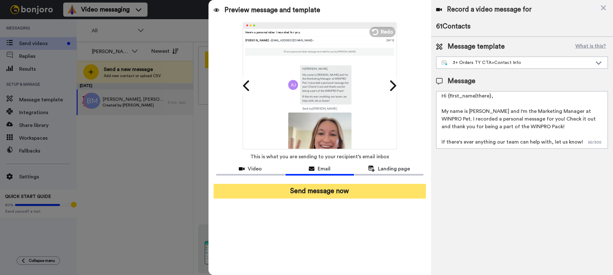
type textarea "Hi {first_name|there}, My name is [PERSON_NAME] and I'm the Marketing Manager a…"
click at [374, 191] on button "Send message now" at bounding box center [320, 191] width 212 height 15
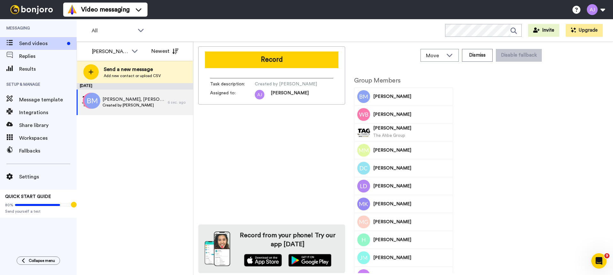
scroll to position [0, 0]
